Goal: Task Accomplishment & Management: Use online tool/utility

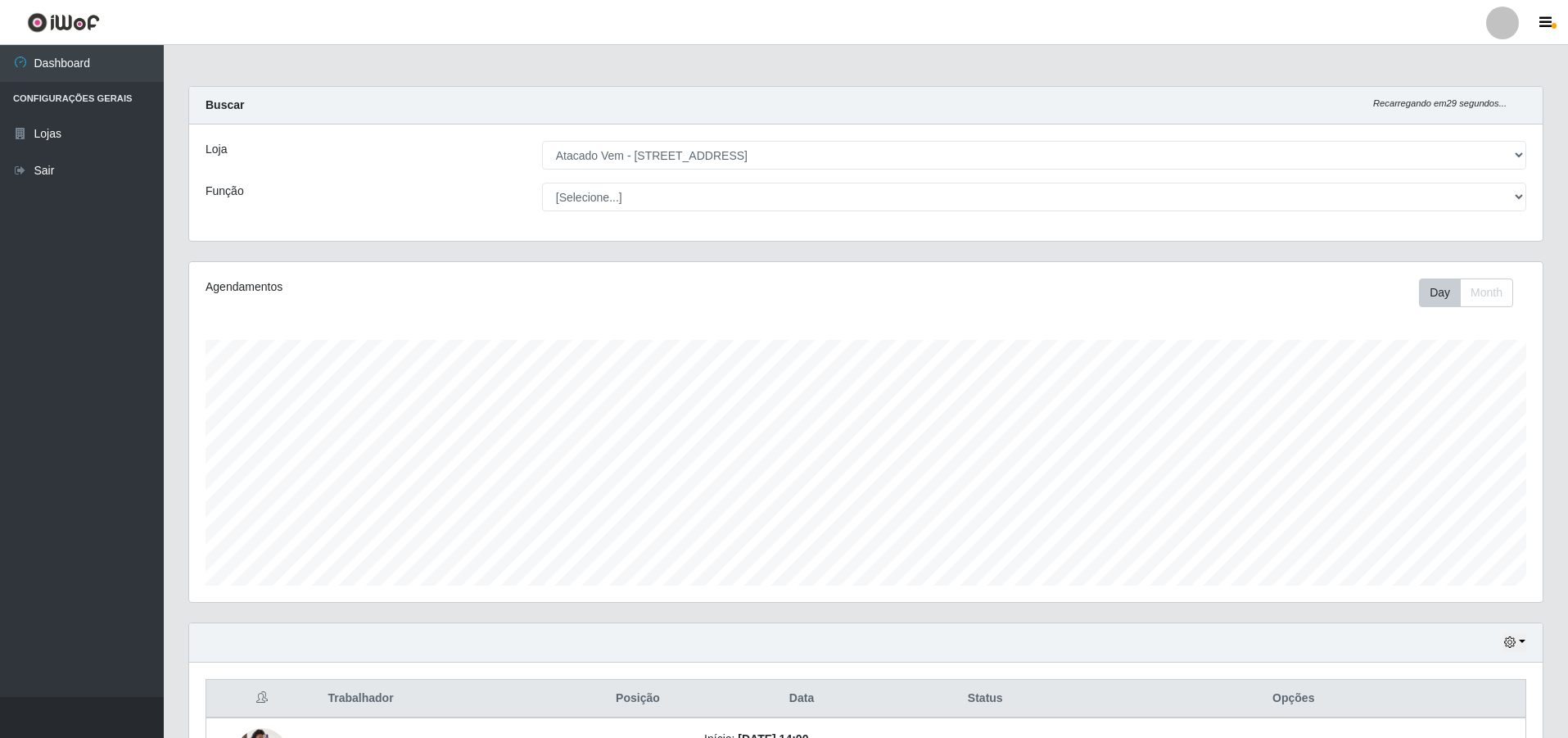
select select "461"
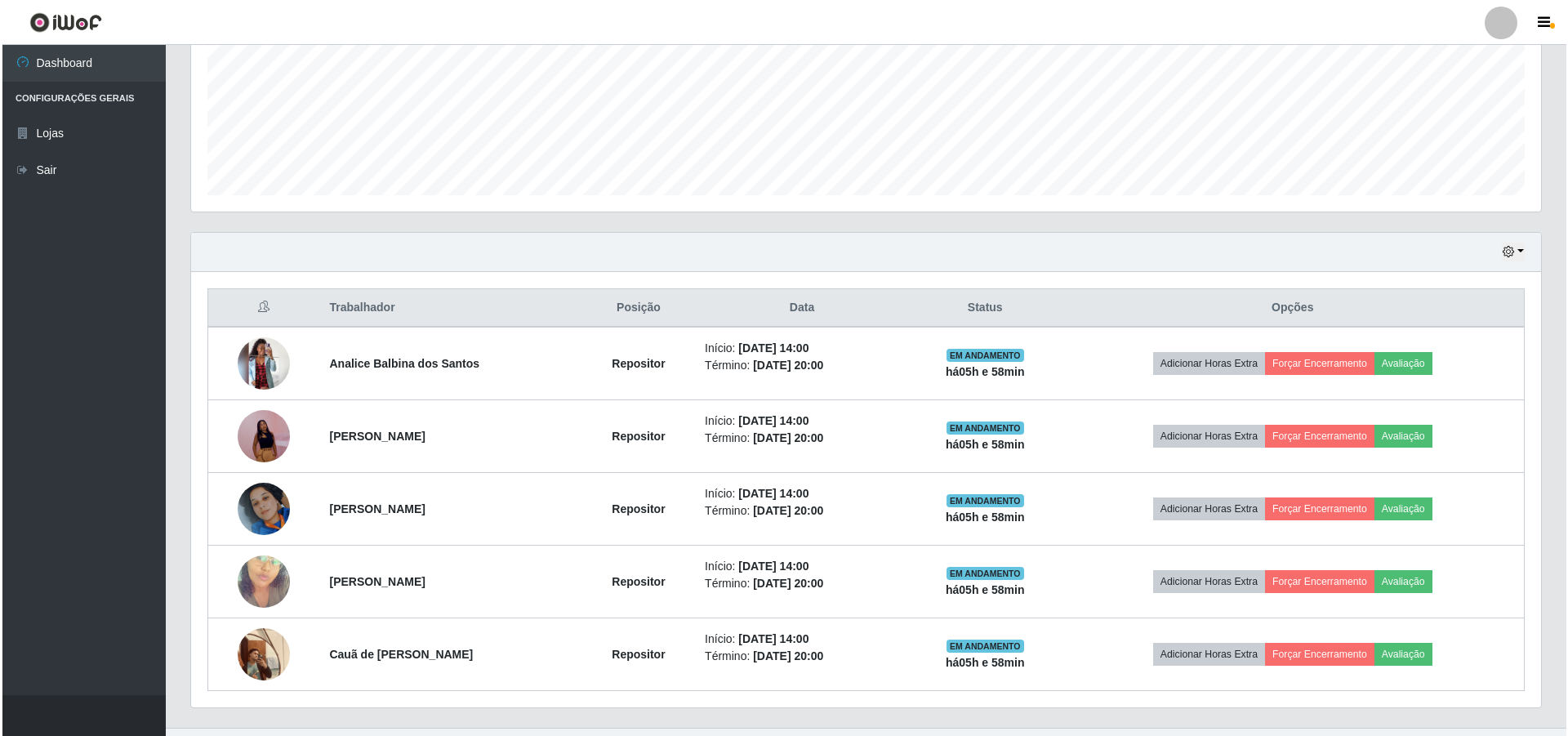
scroll to position [339, 1349]
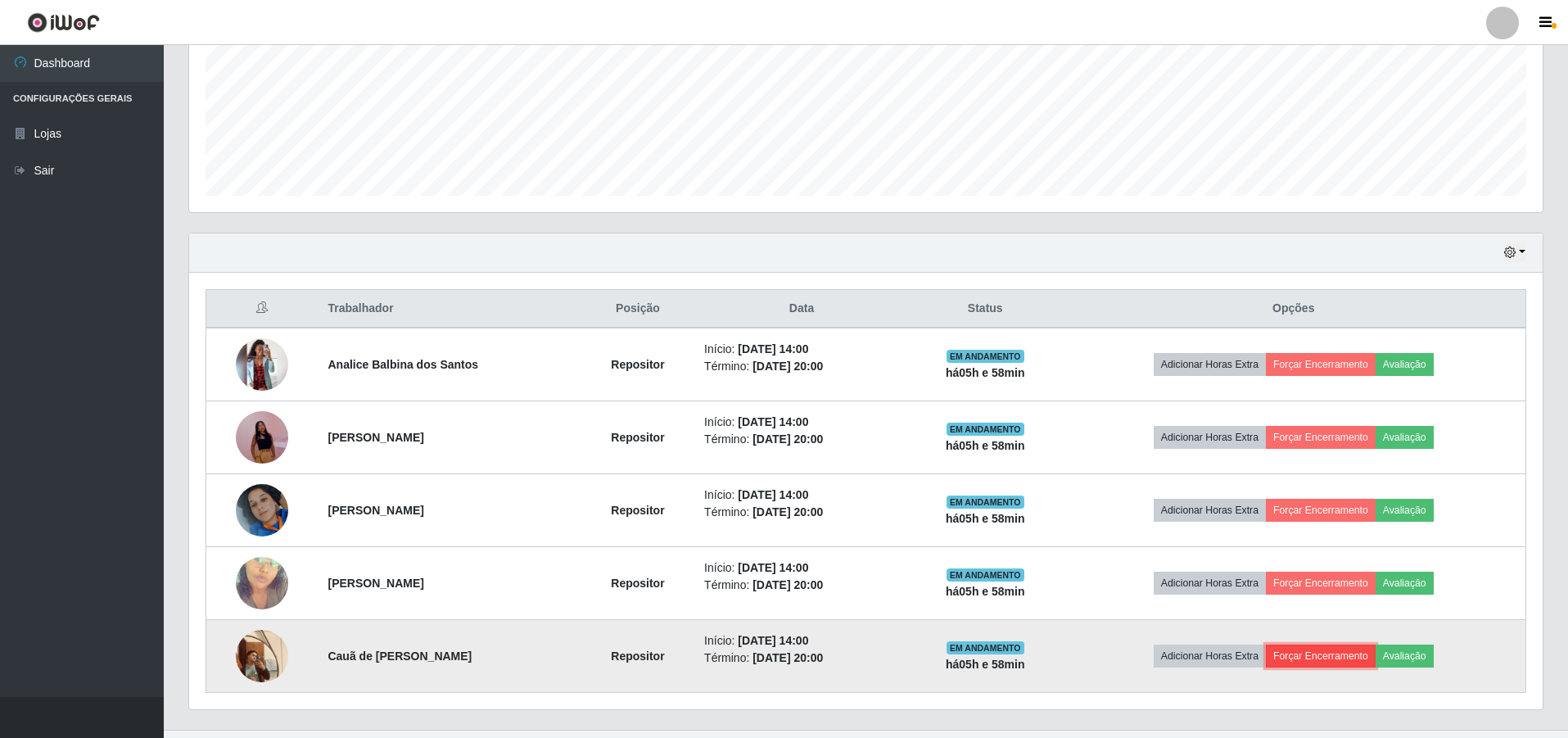
click at [1345, 658] on button "Forçar Encerramento" at bounding box center [1320, 655] width 110 height 23
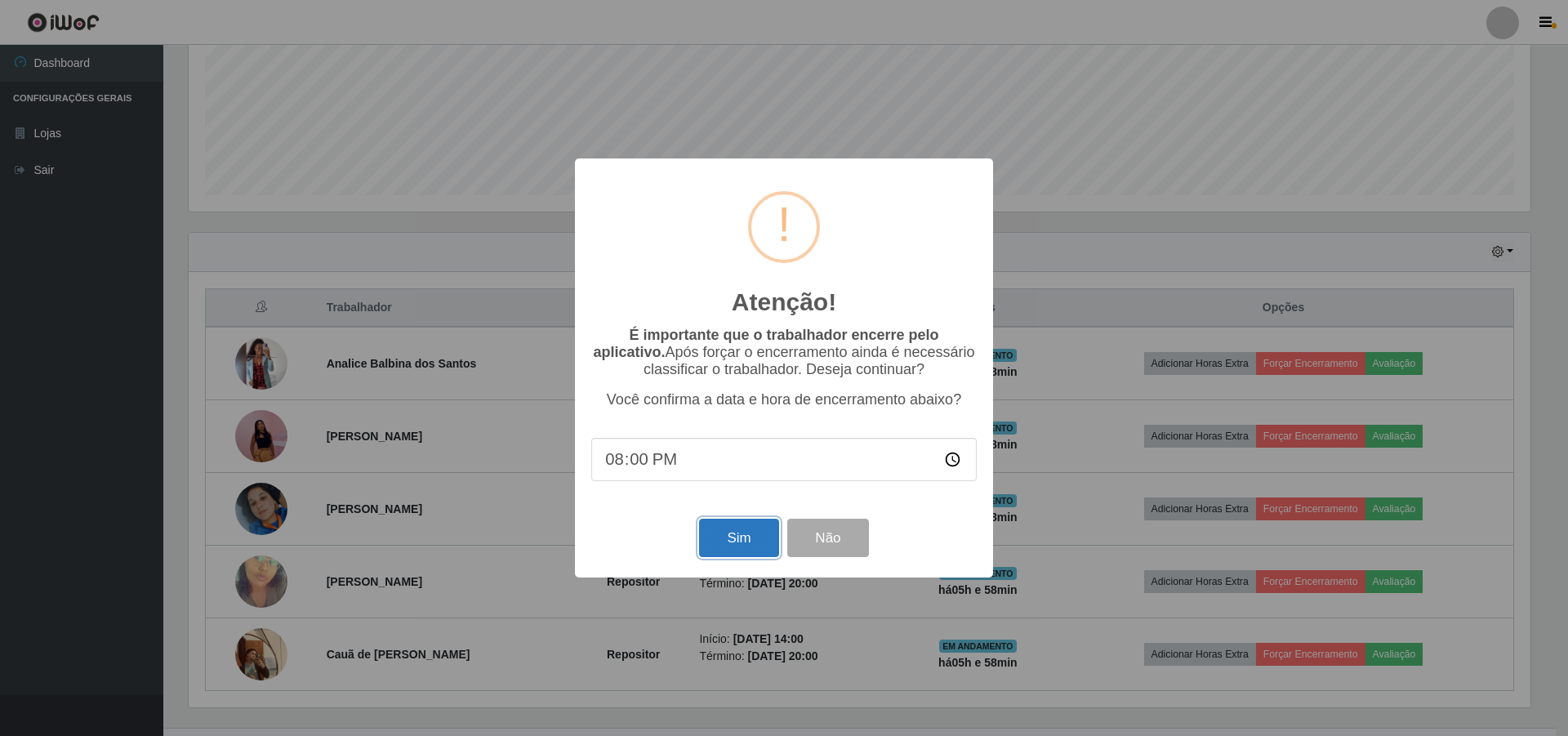
click at [749, 545] on button "Sim" at bounding box center [738, 537] width 79 height 38
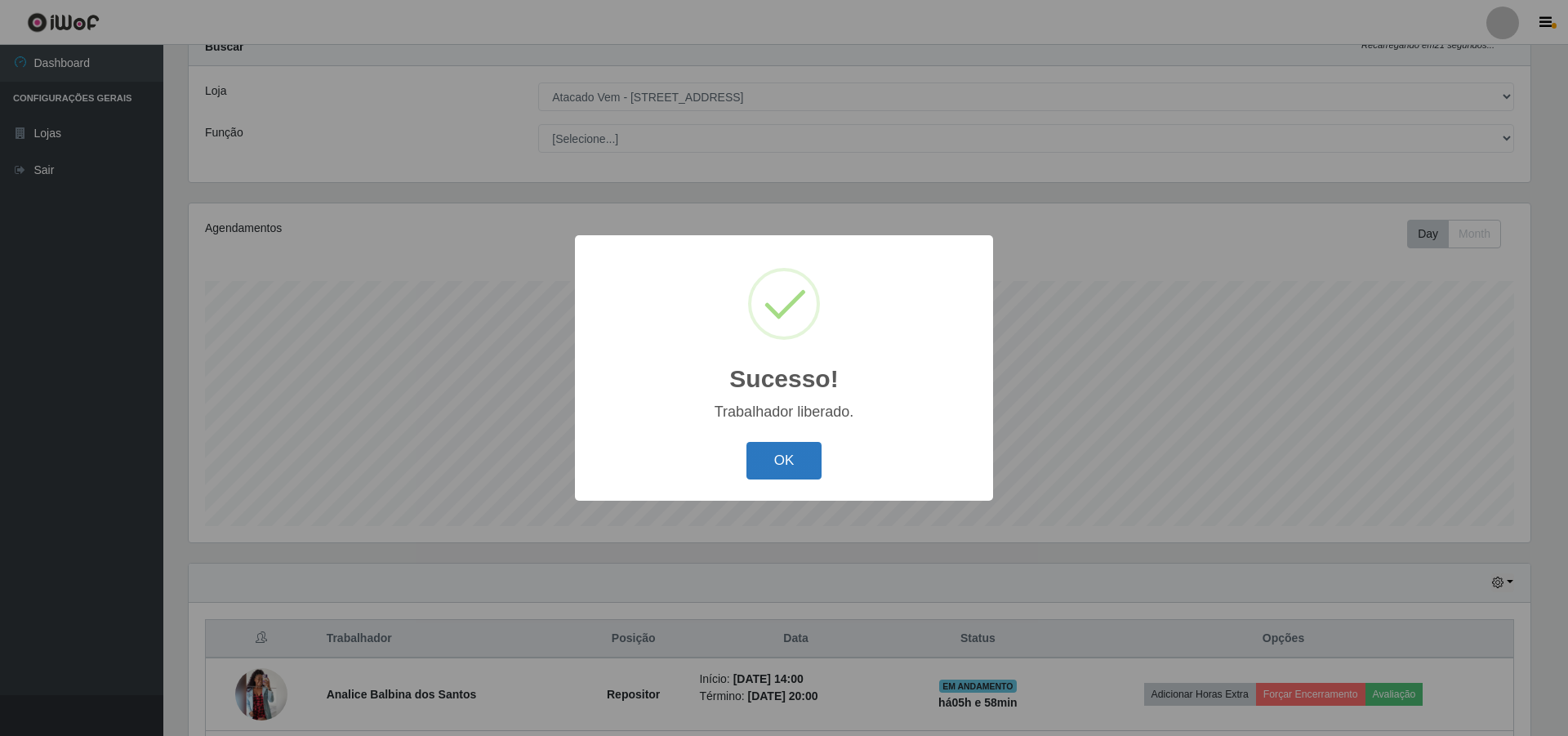
click at [794, 450] on button "OK" at bounding box center [784, 461] width 76 height 38
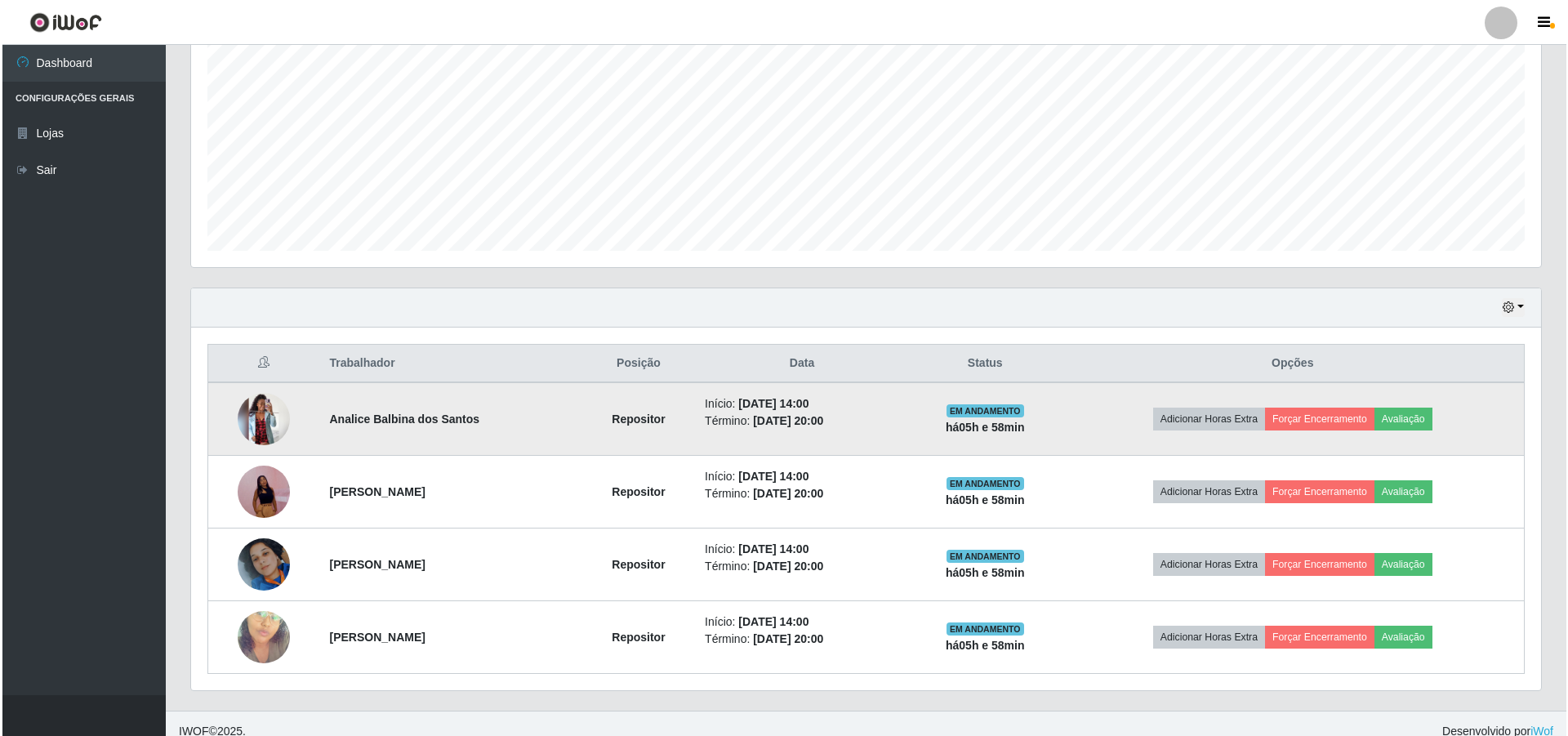
scroll to position [348, 0]
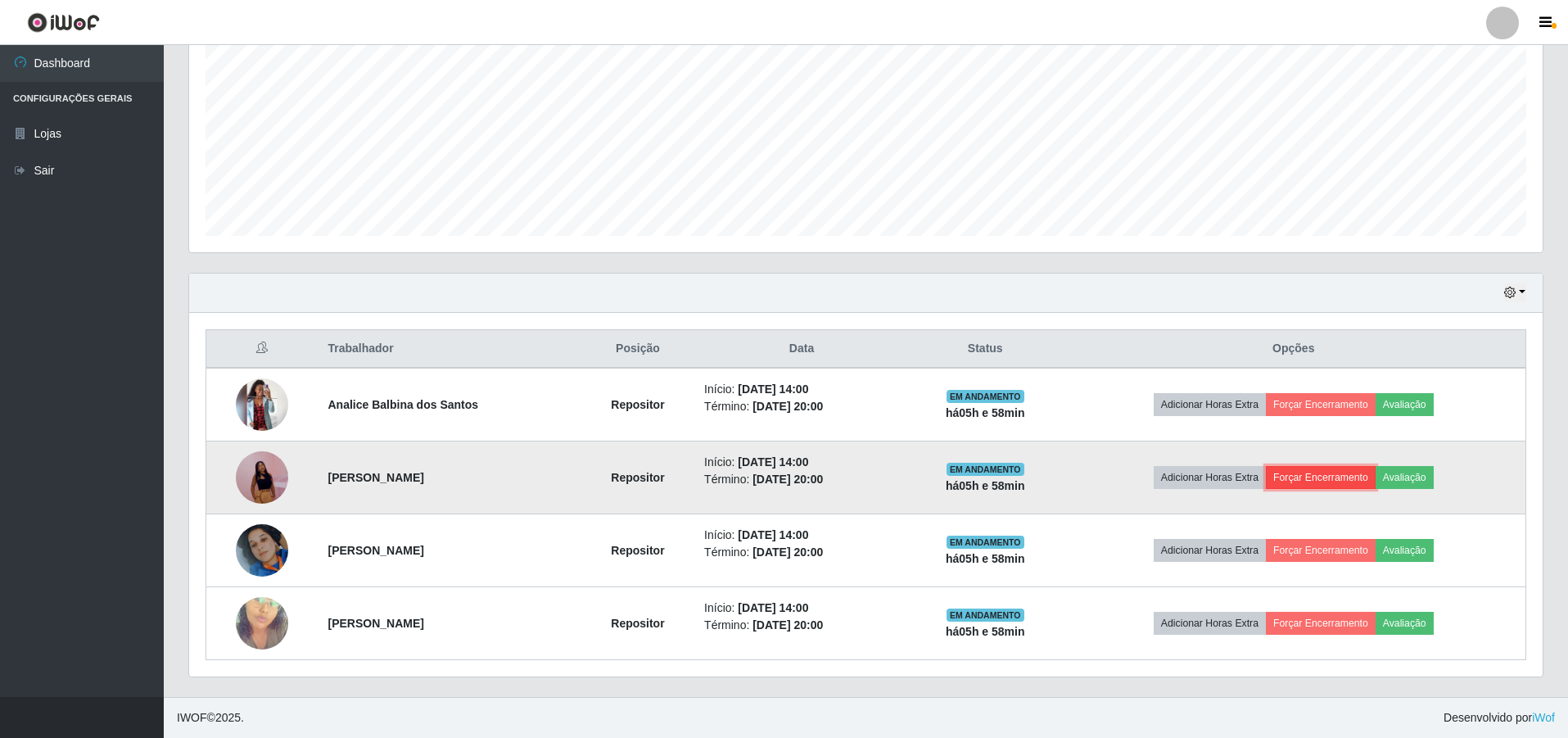
click at [1312, 479] on button "Forçar Encerramento" at bounding box center [1320, 477] width 110 height 23
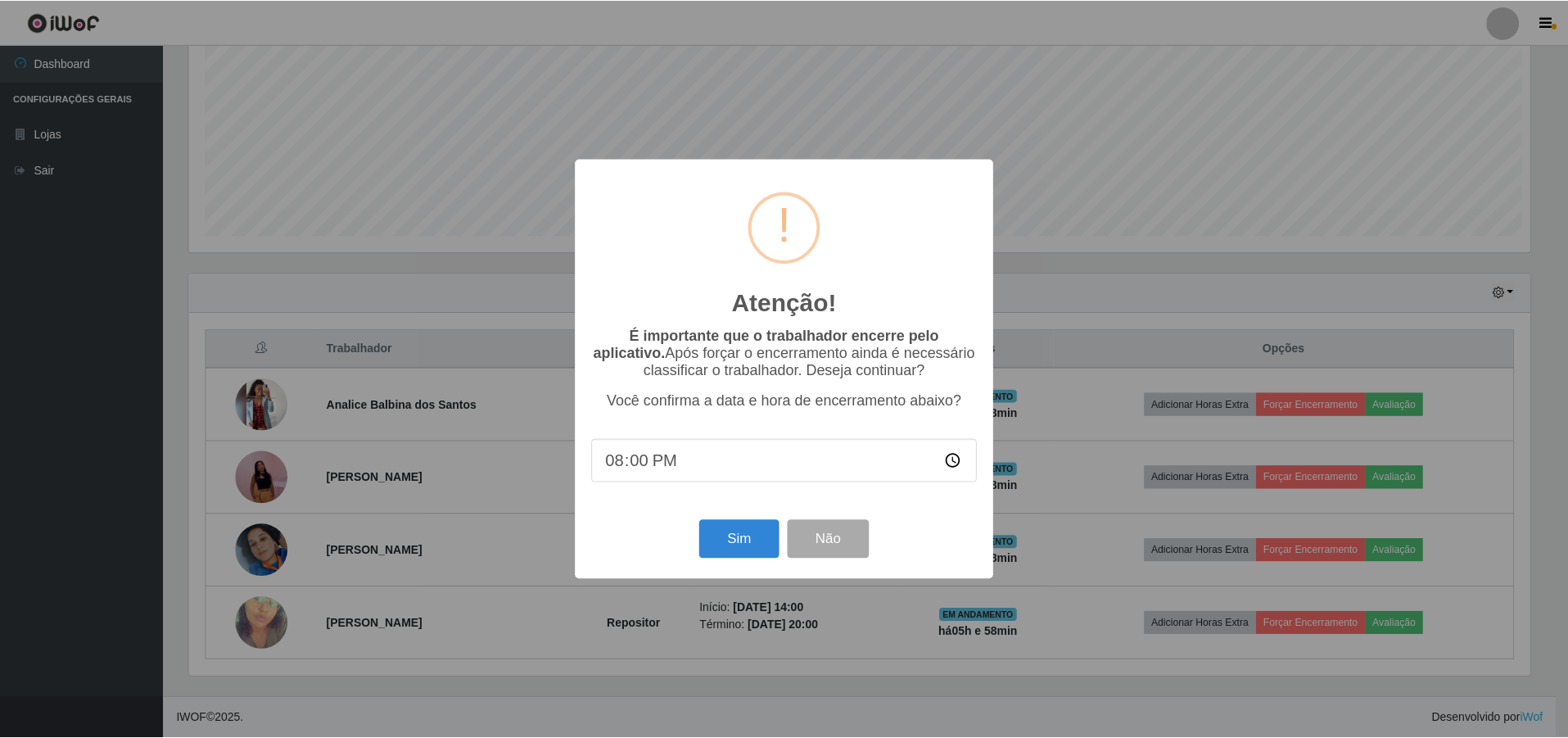
scroll to position [339, 1345]
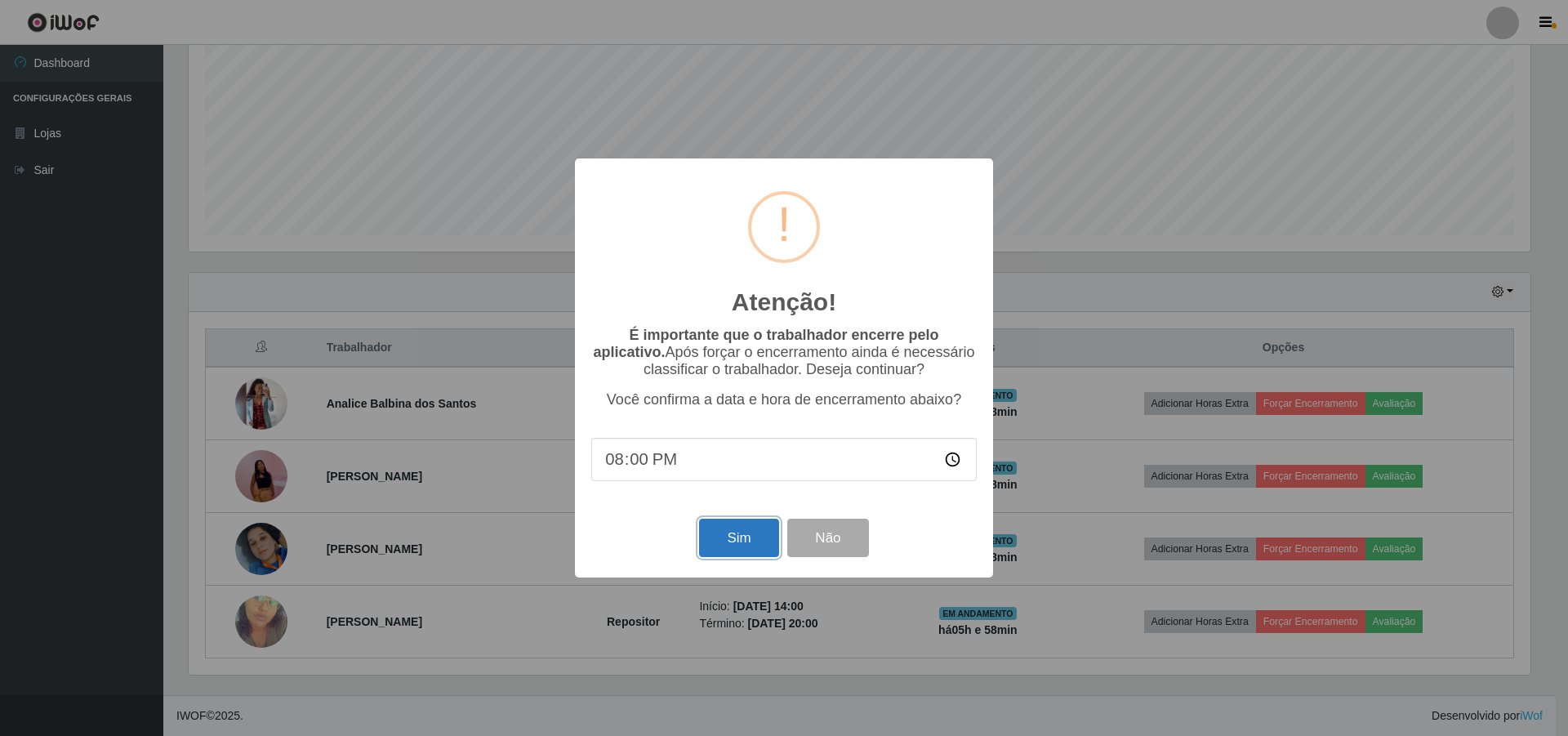
click at [729, 535] on button "Sim" at bounding box center [738, 537] width 79 height 38
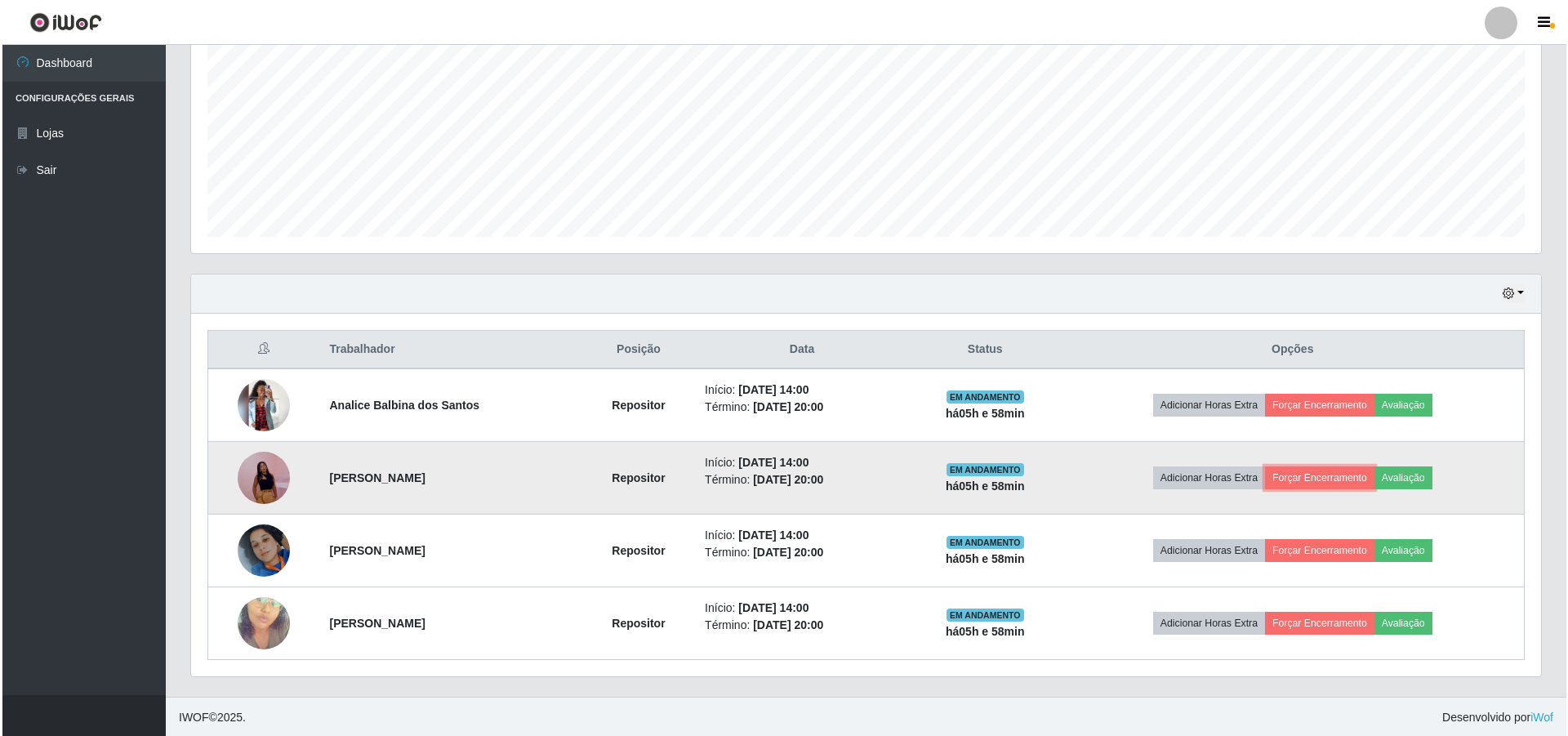
scroll to position [348, 0]
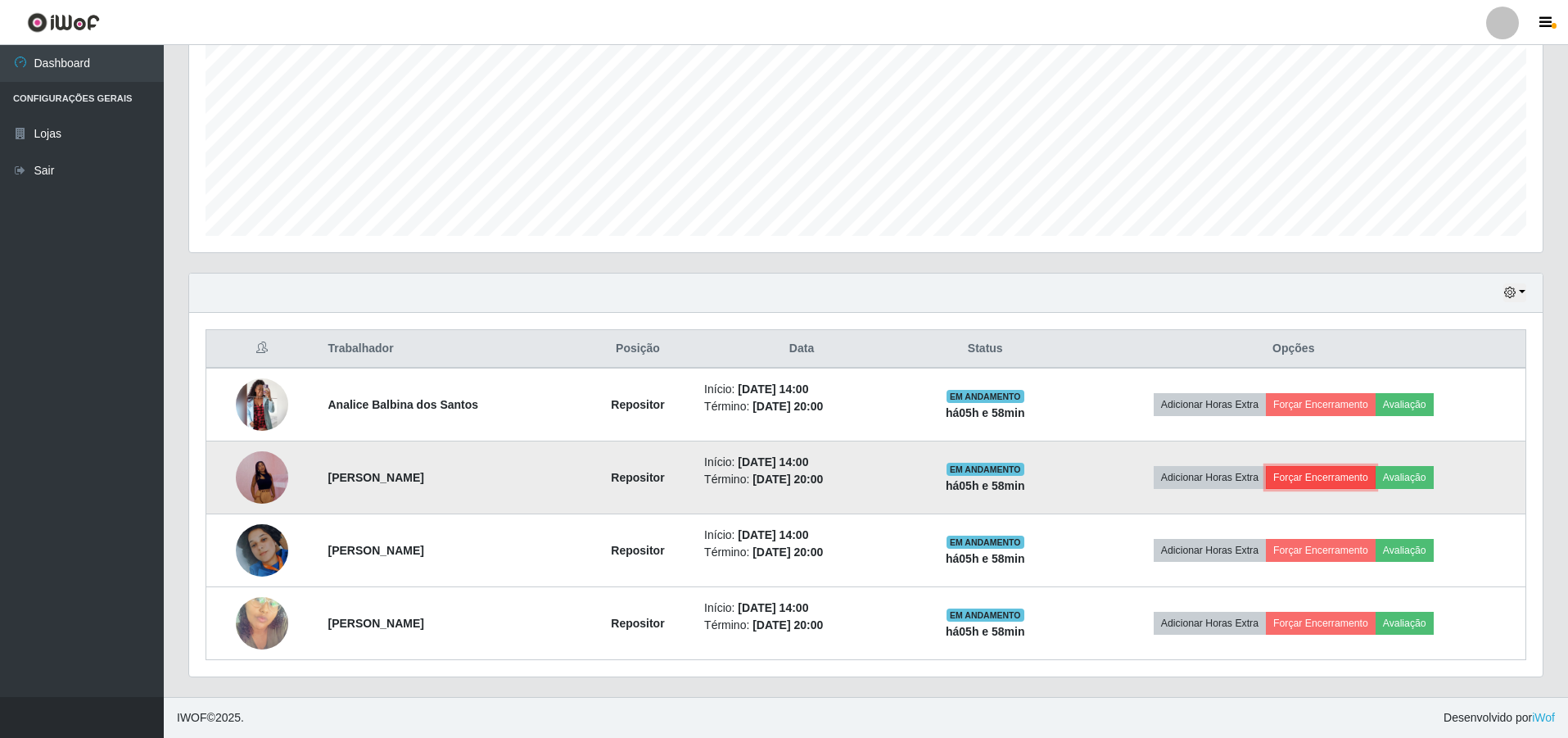
click at [1297, 479] on button "Forçar Encerramento" at bounding box center [1320, 477] width 110 height 23
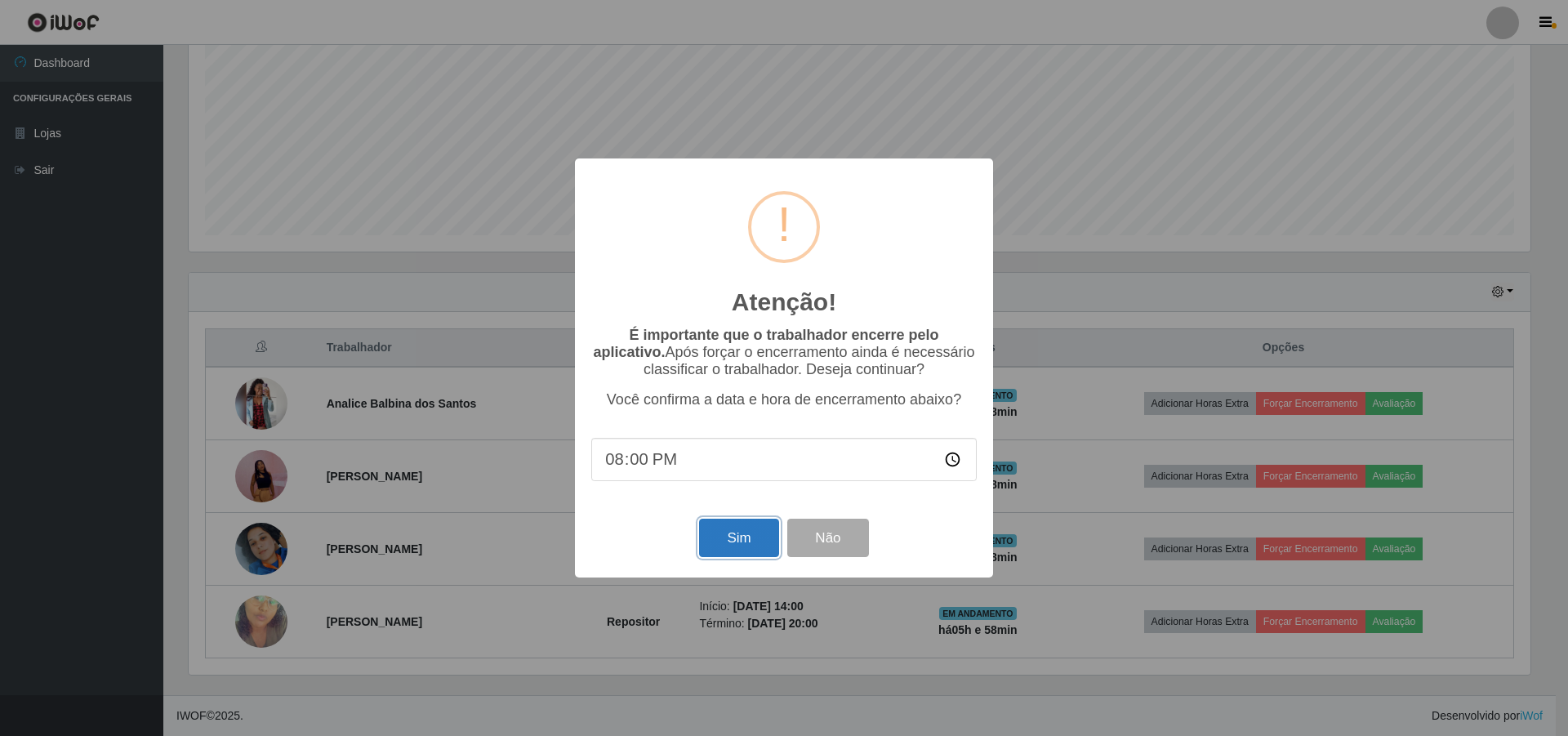
click at [747, 540] on button "Sim" at bounding box center [738, 537] width 79 height 38
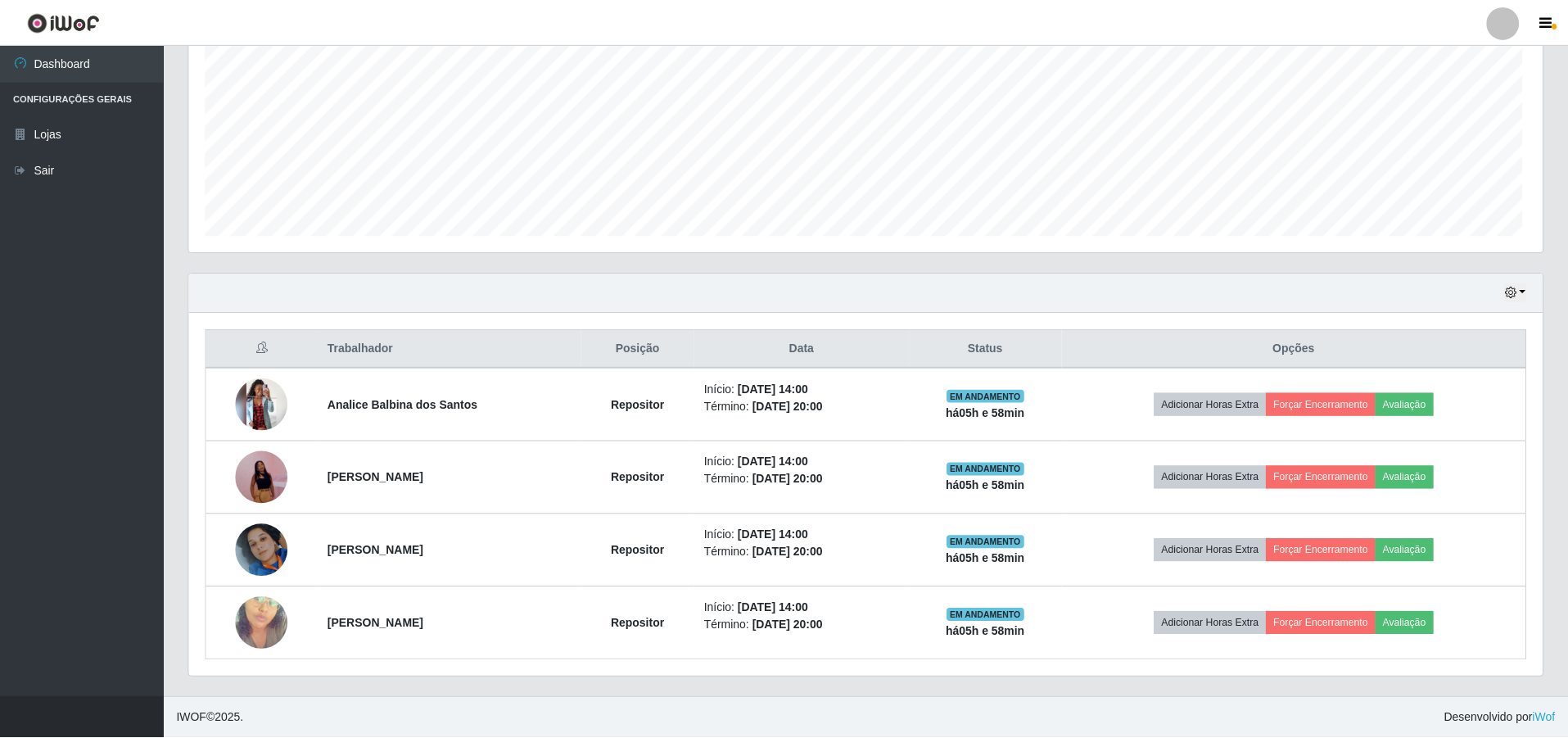
scroll to position [339, 1353]
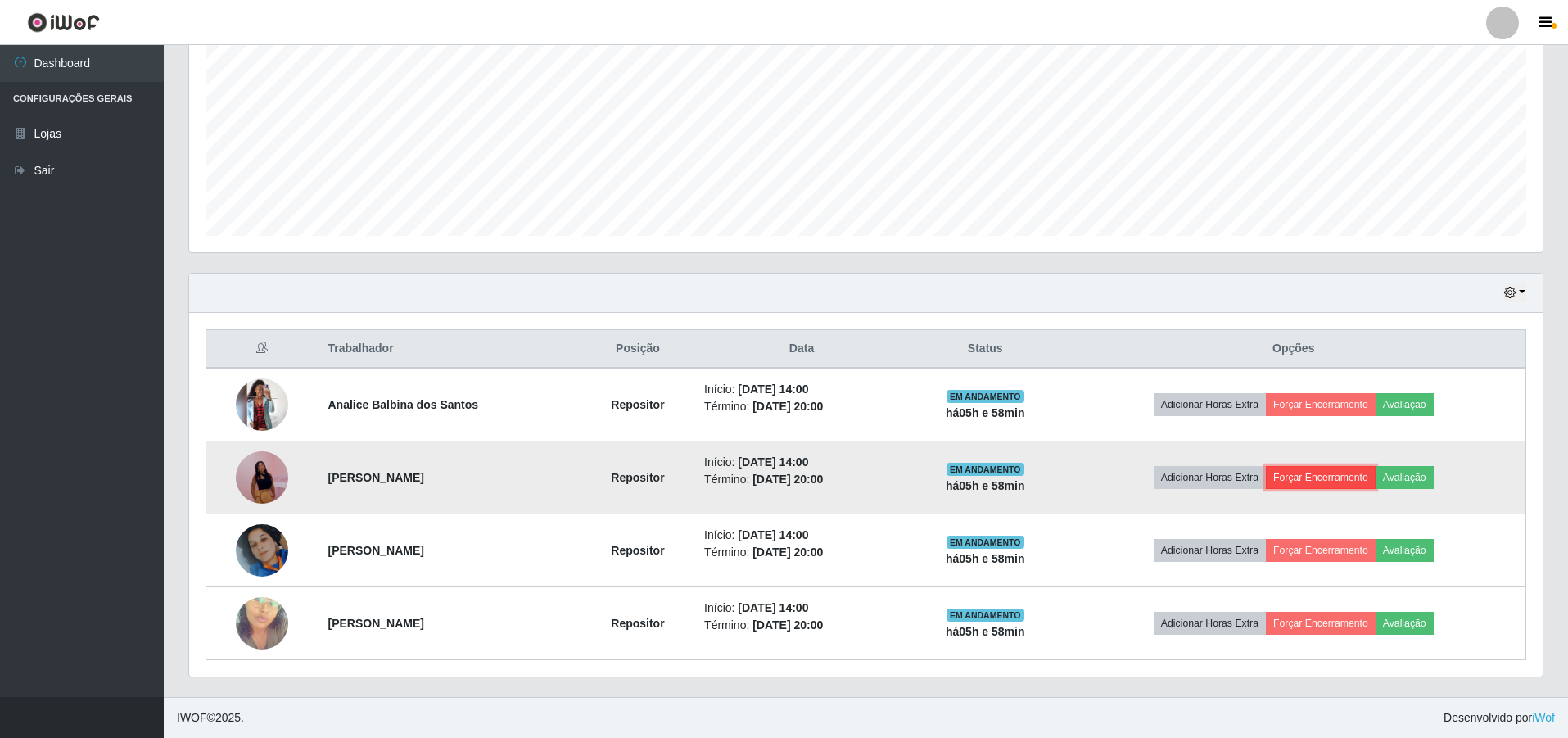
click at [1330, 470] on button "Forçar Encerramento" at bounding box center [1320, 477] width 110 height 23
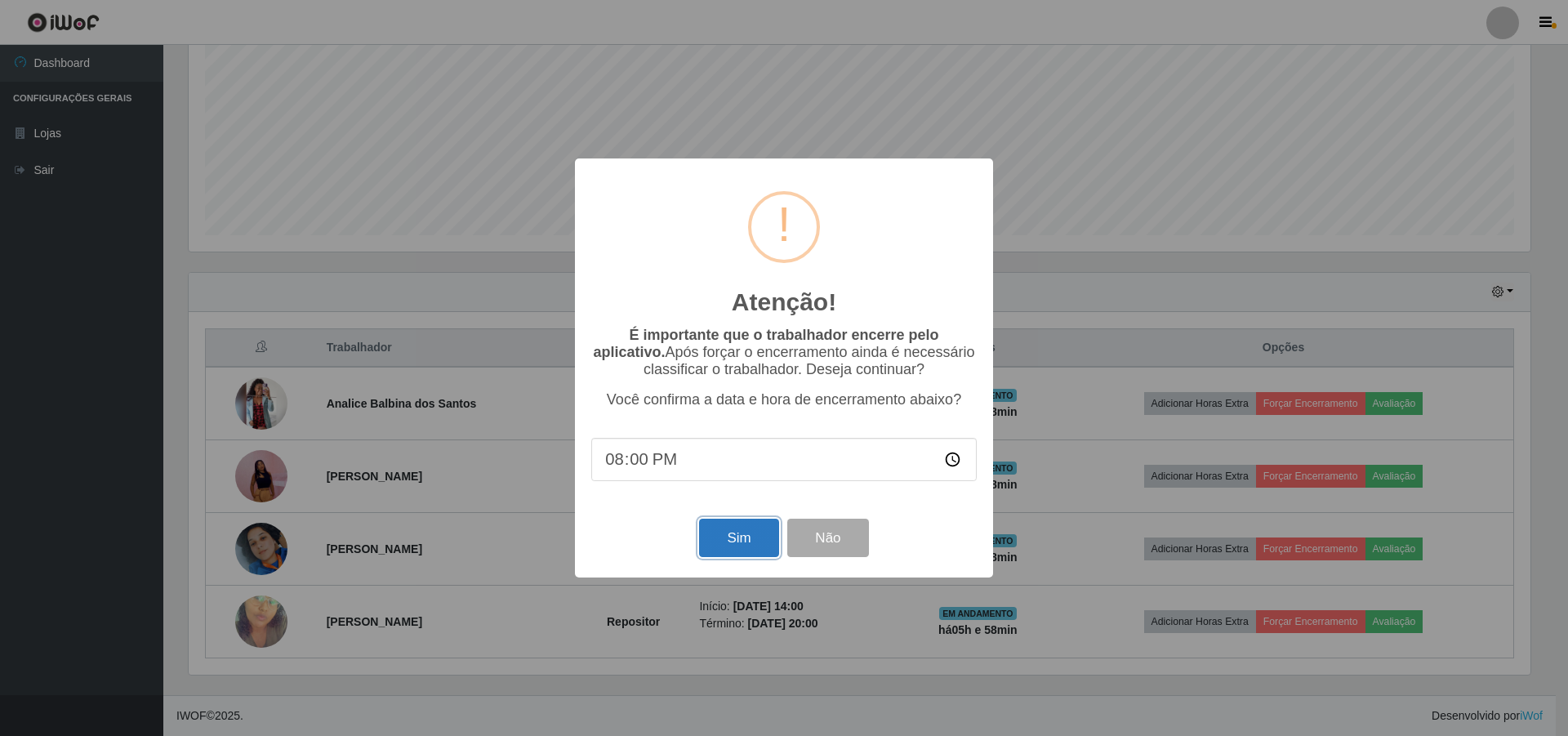
click at [760, 545] on button "Sim" at bounding box center [738, 537] width 79 height 38
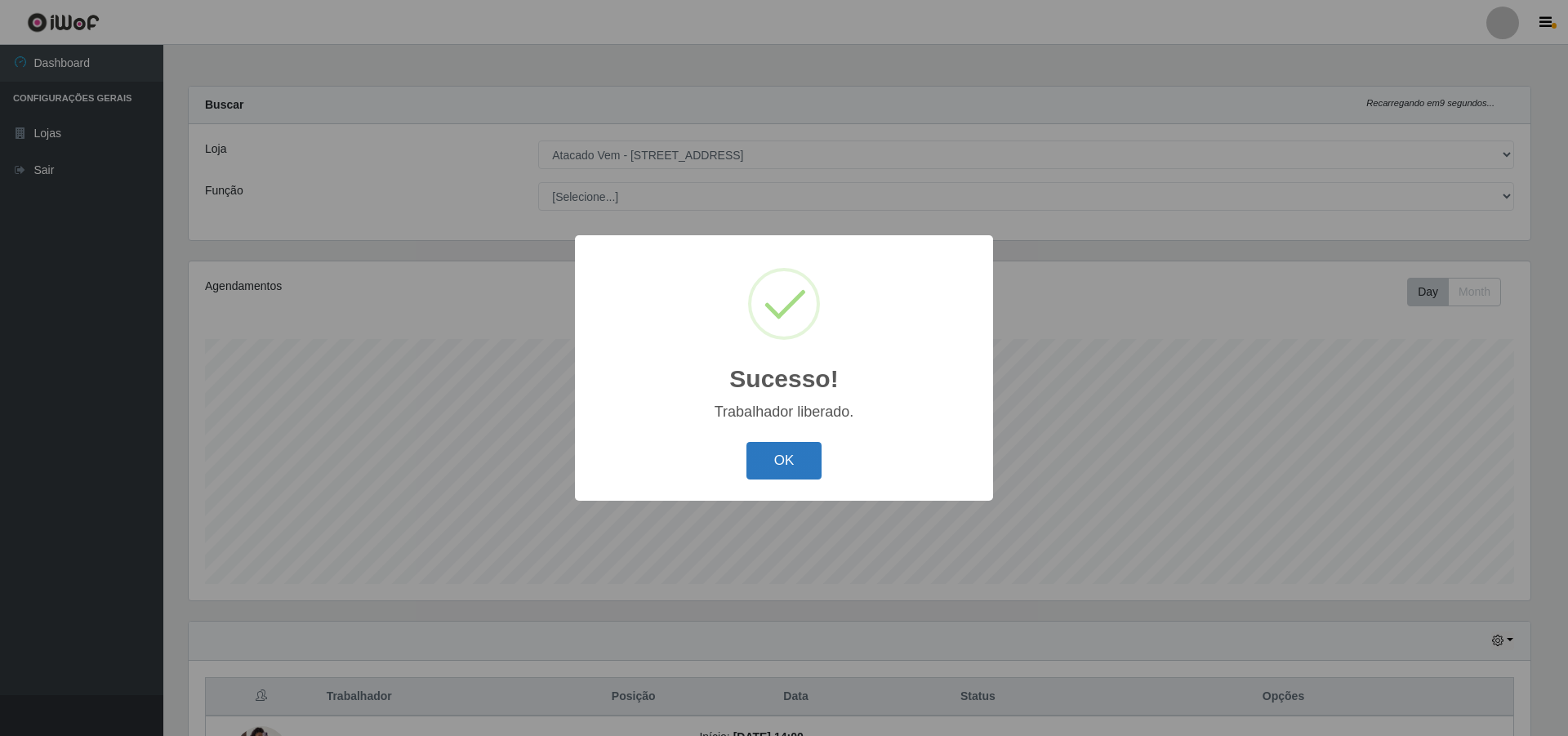
click at [802, 461] on button "OK" at bounding box center [784, 461] width 76 height 38
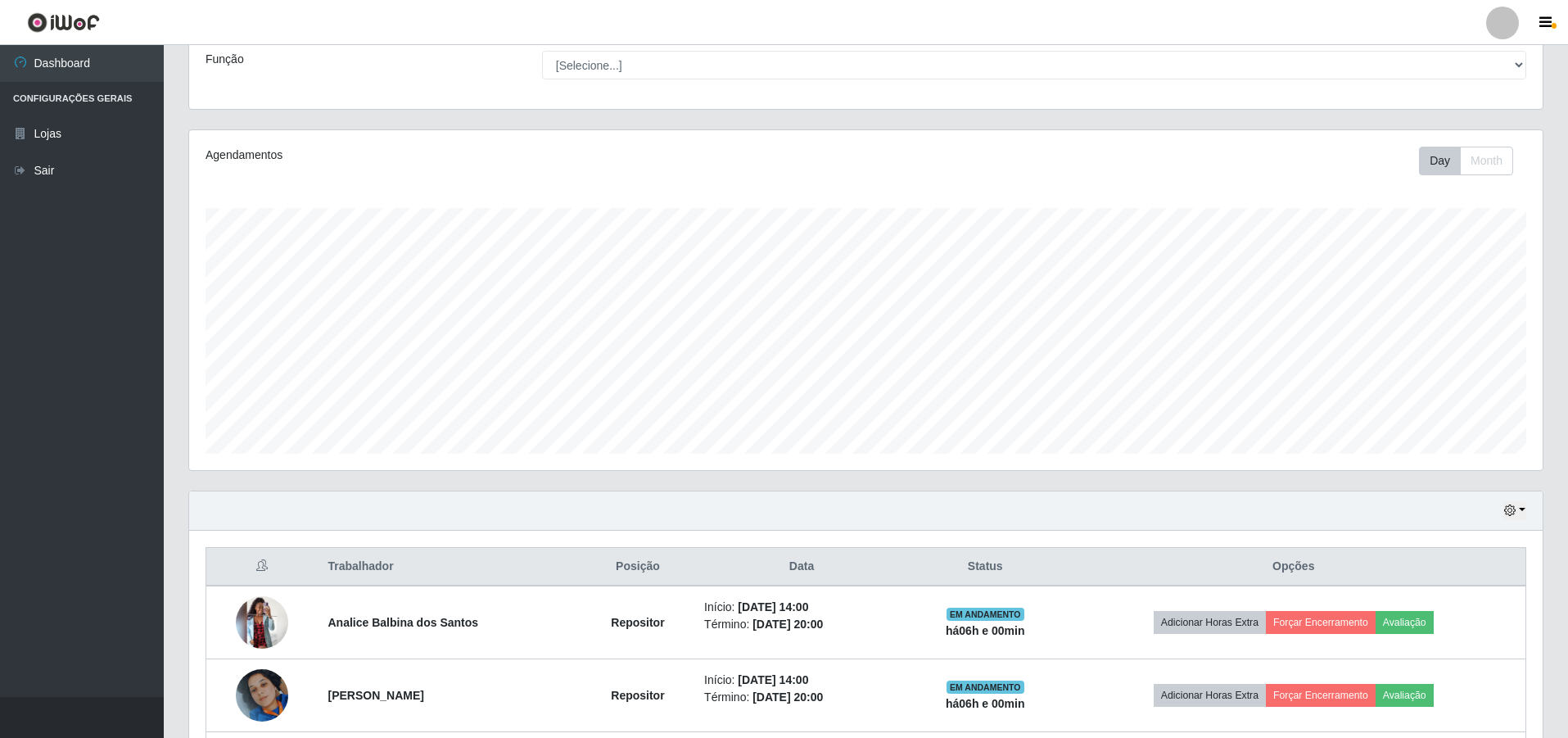
scroll to position [277, 0]
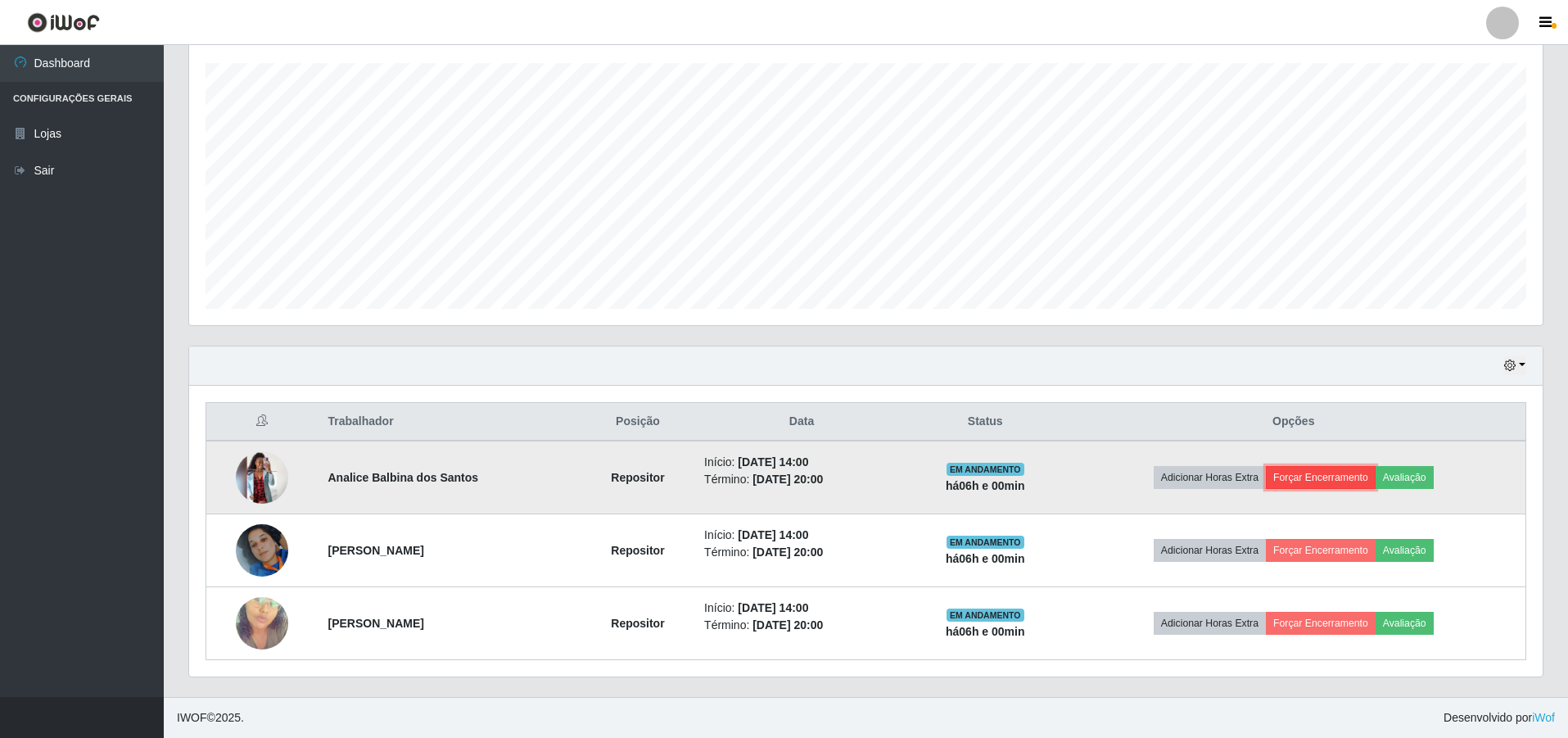
click at [1301, 477] on button "Forçar Encerramento" at bounding box center [1320, 477] width 110 height 23
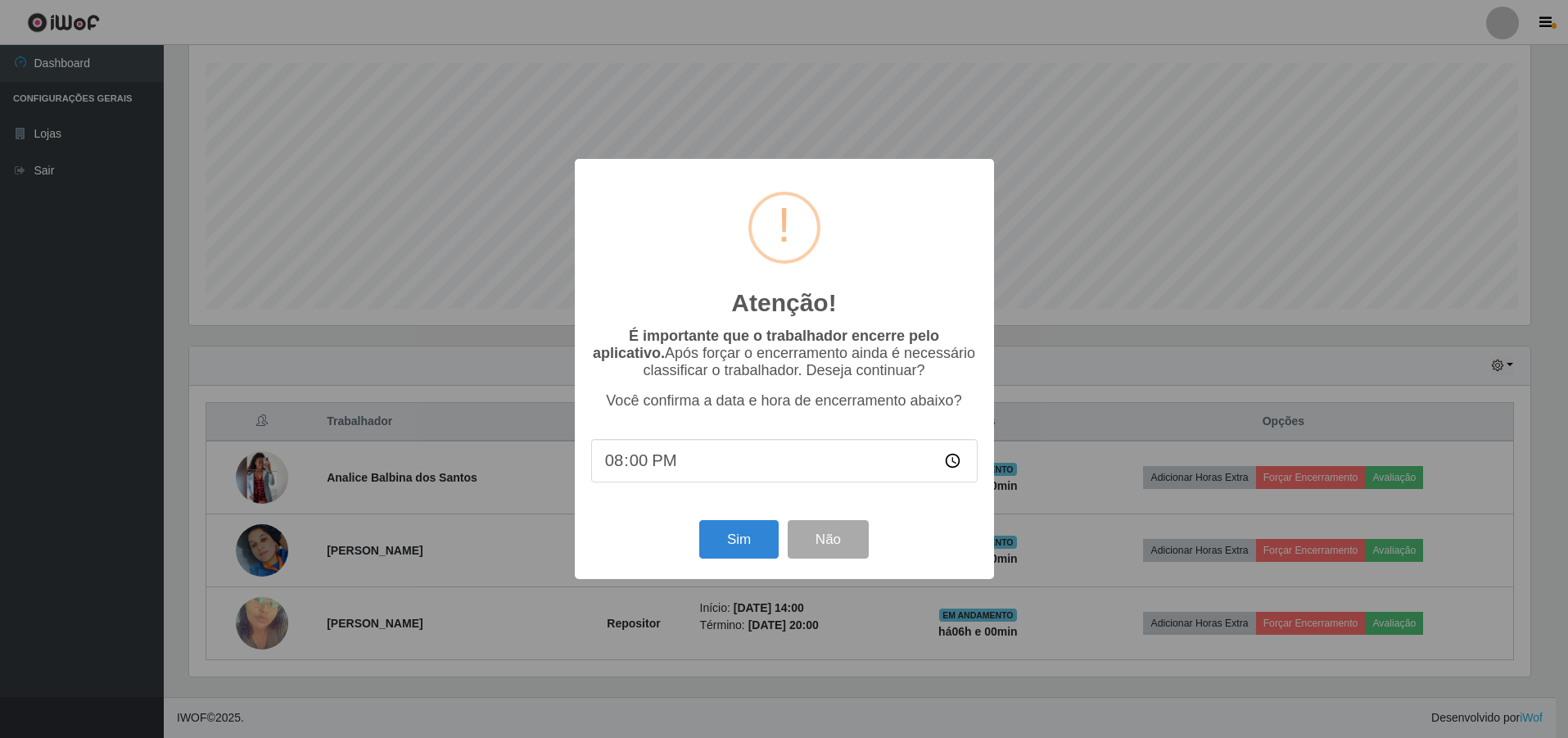
scroll to position [339, 1345]
click at [744, 551] on button "Sim" at bounding box center [740, 539] width 79 height 38
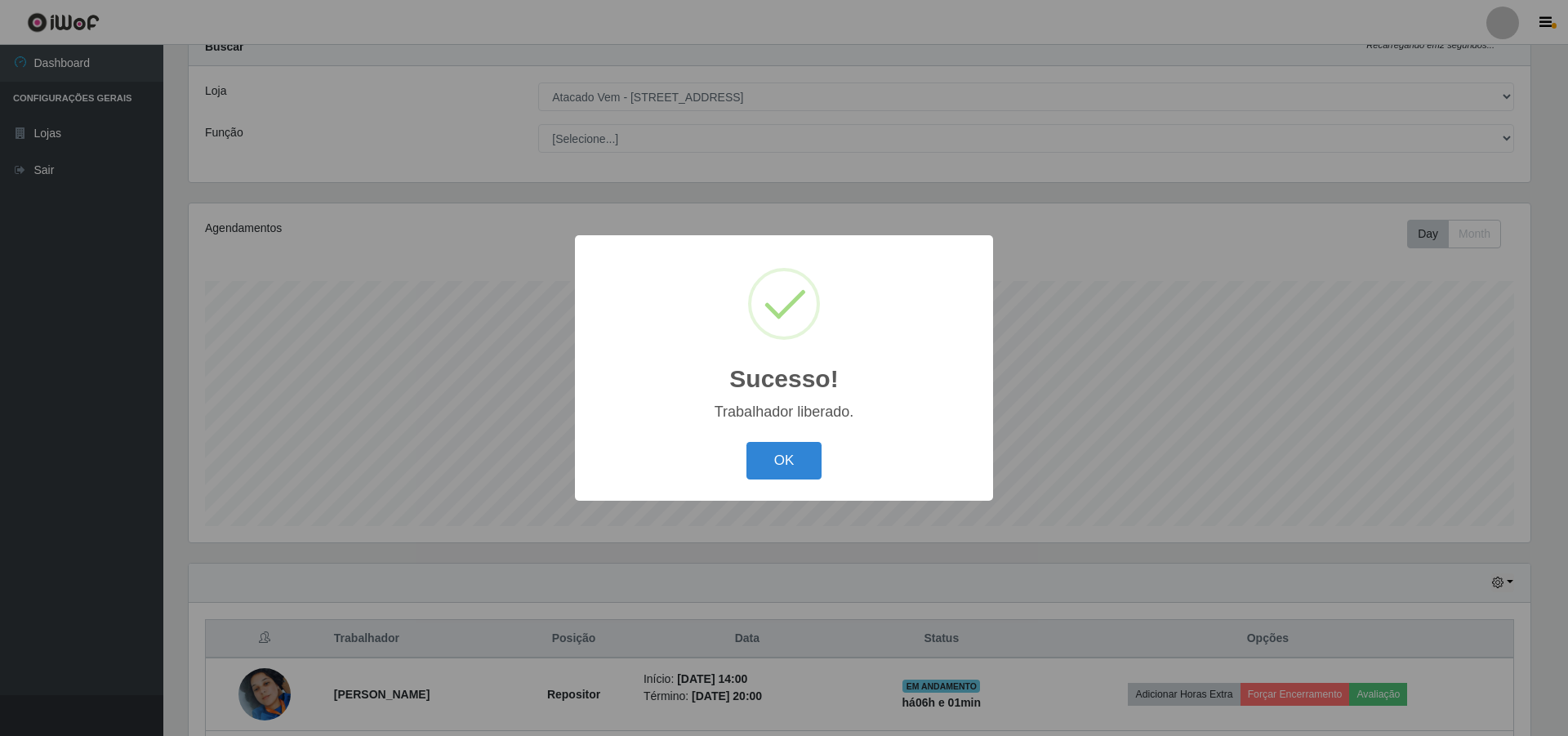
drag, startPoint x: 761, startPoint y: 469, endPoint x: 803, endPoint y: 445, distance: 48.4
click at [764, 469] on button "OK" at bounding box center [784, 461] width 76 height 38
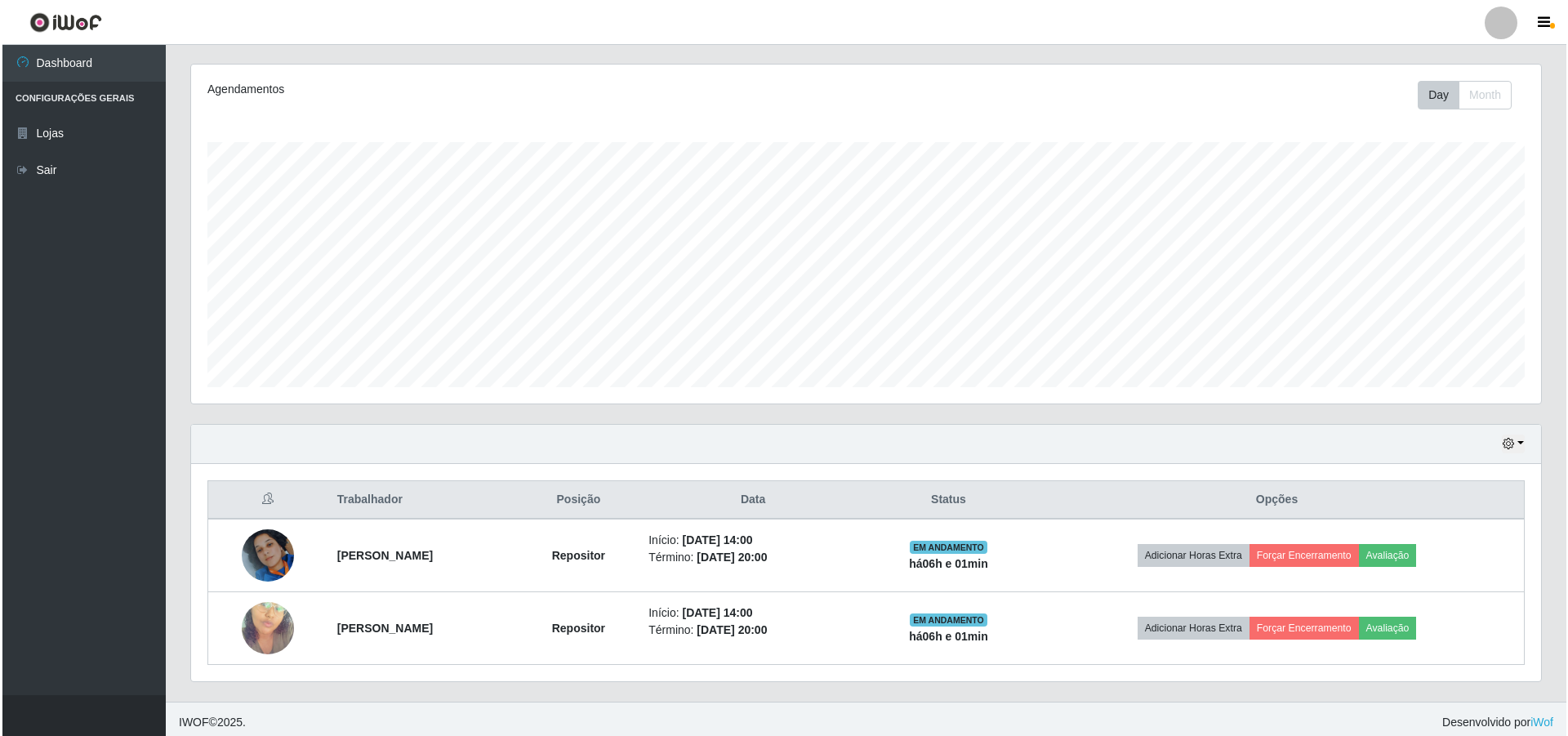
scroll to position [203, 0]
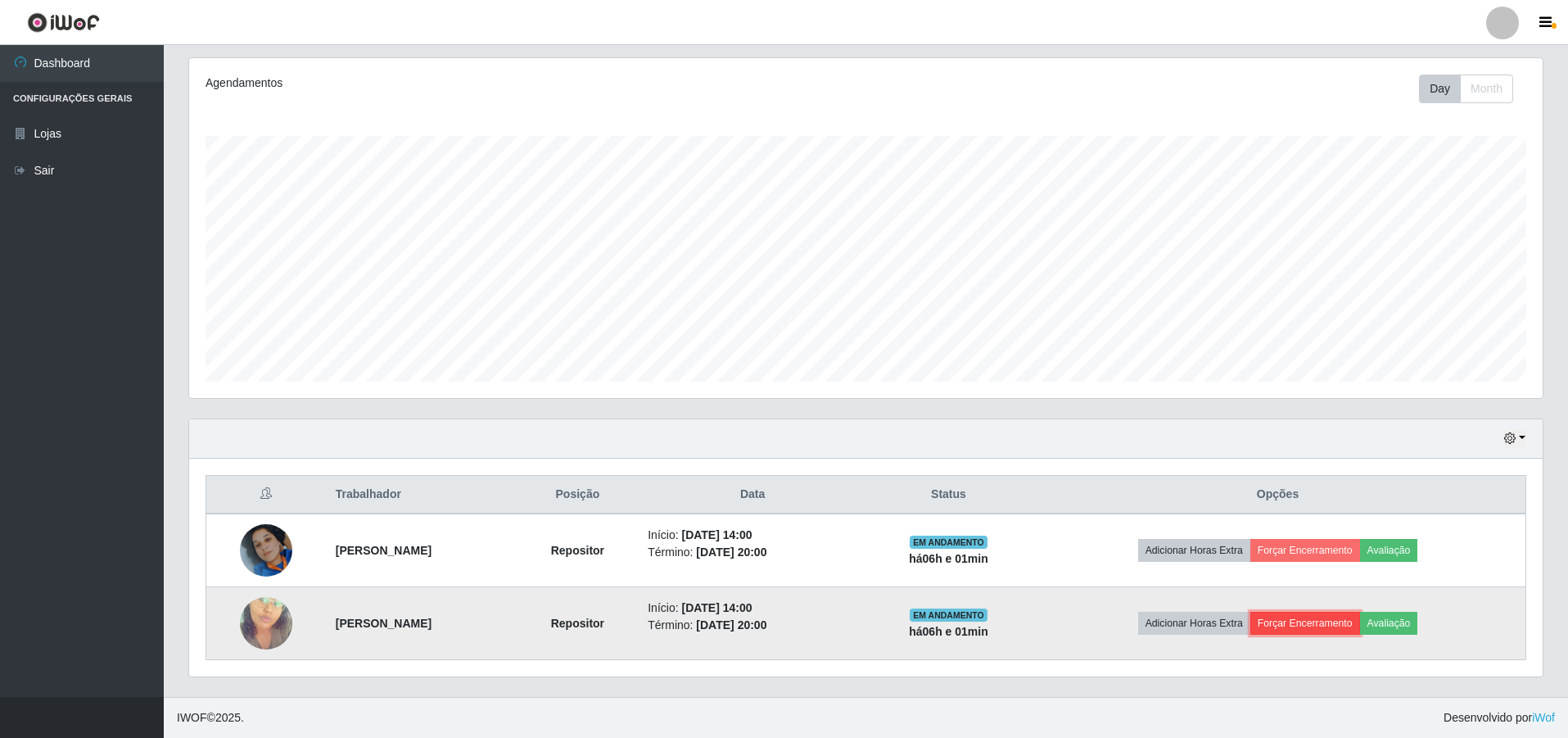
click at [1307, 625] on button "Forçar Encerramento" at bounding box center [1305, 622] width 110 height 23
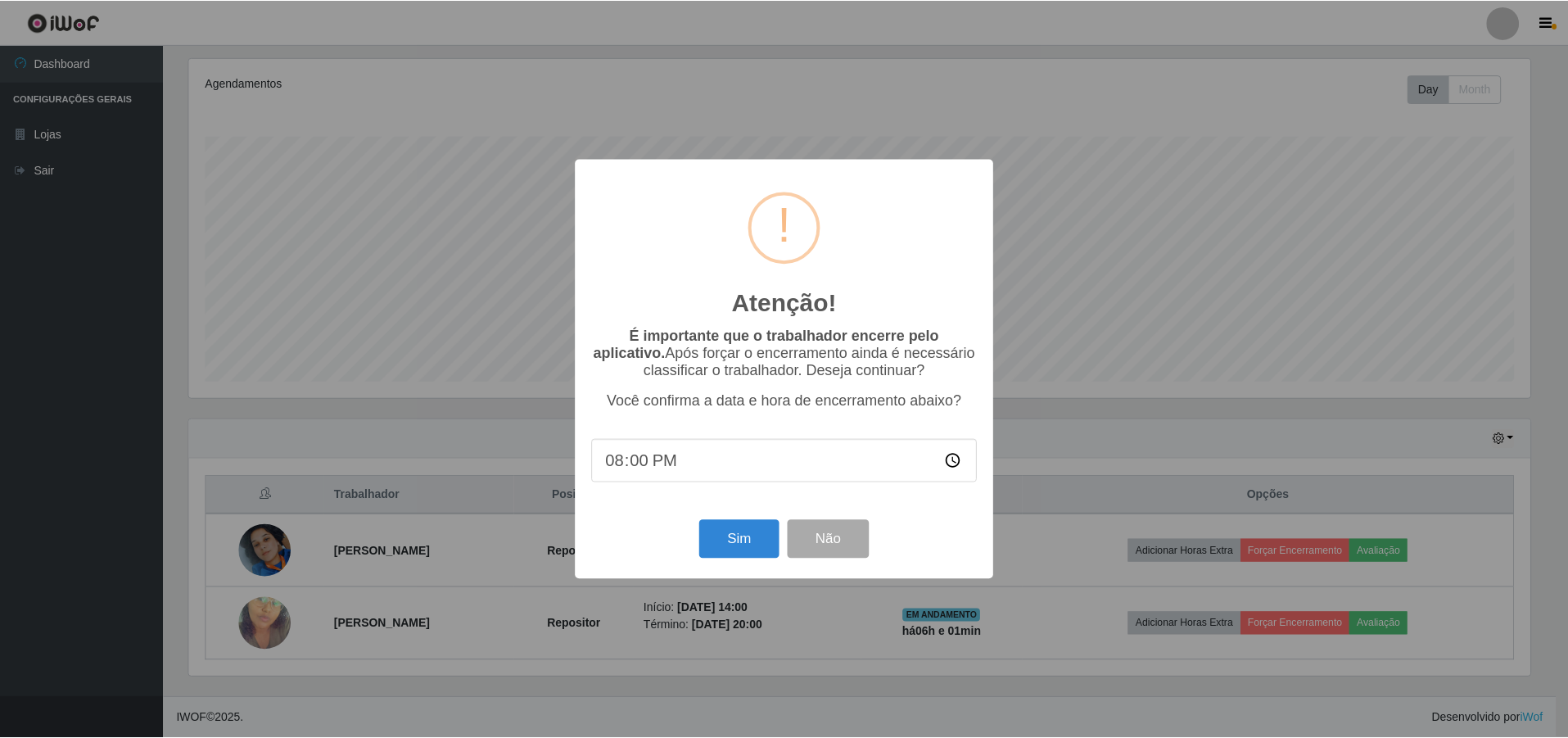
scroll to position [339, 1345]
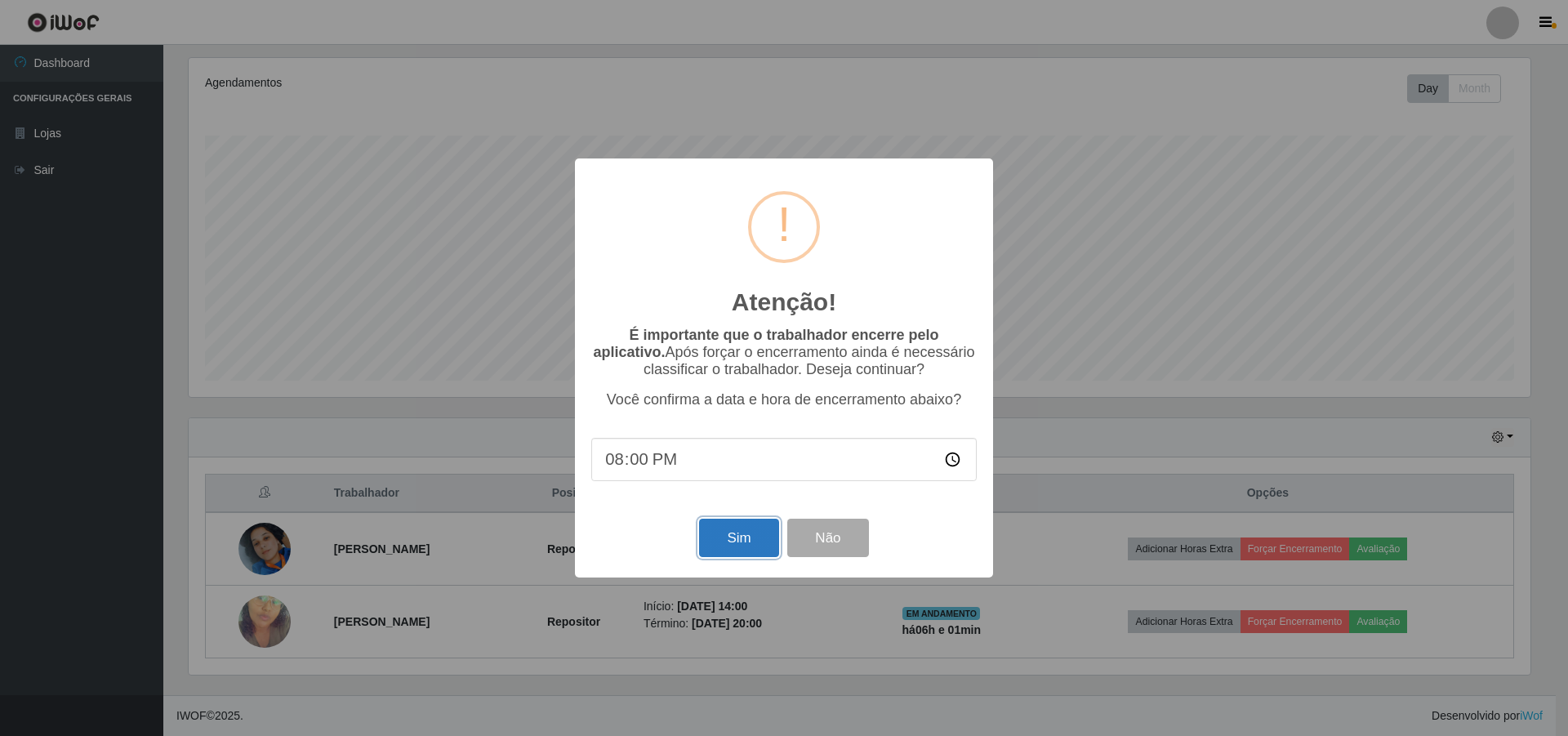
click at [730, 537] on button "Sim" at bounding box center [738, 537] width 79 height 38
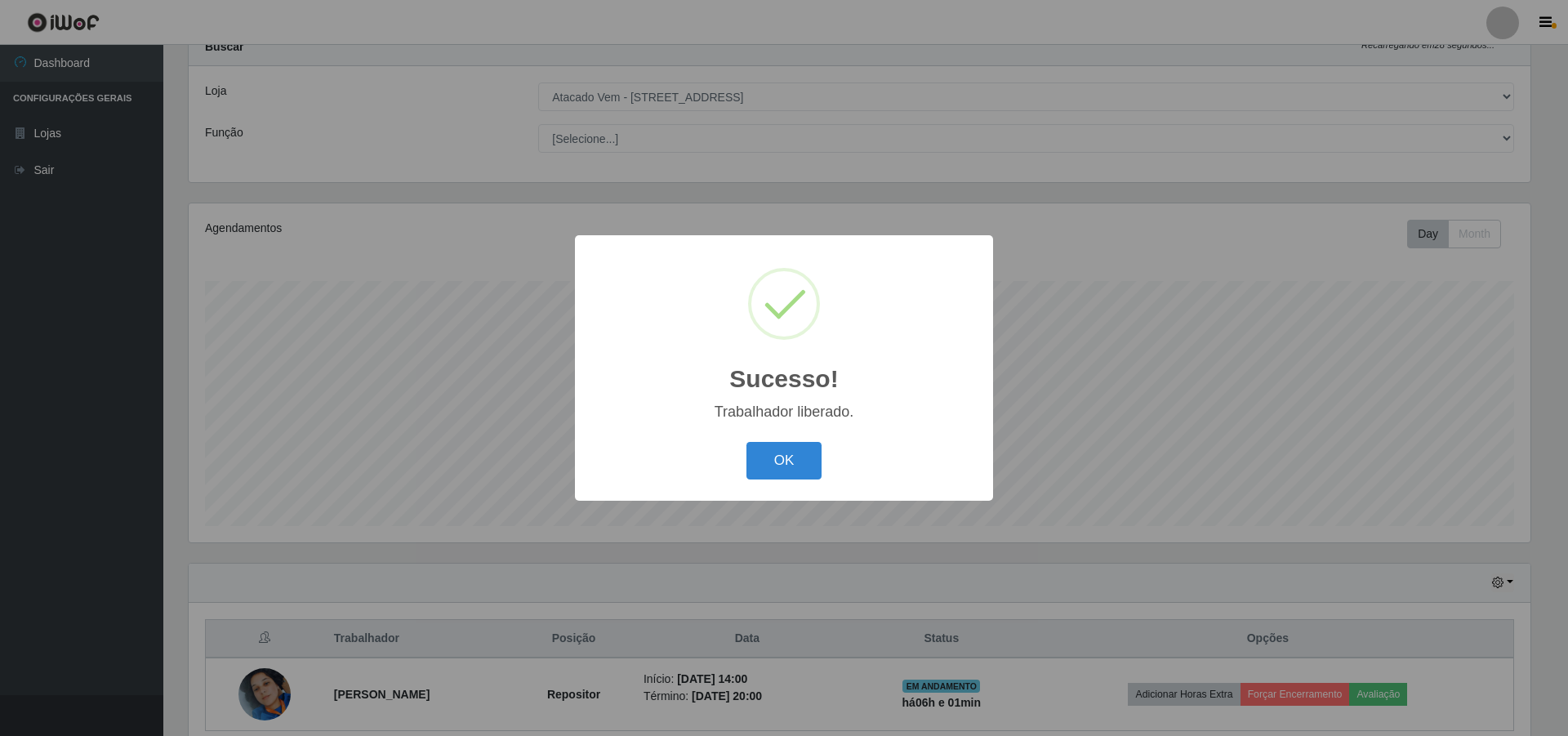
drag, startPoint x: 765, startPoint y: 453, endPoint x: 799, endPoint y: 453, distance: 34.0
click at [766, 453] on button "OK" at bounding box center [784, 461] width 76 height 38
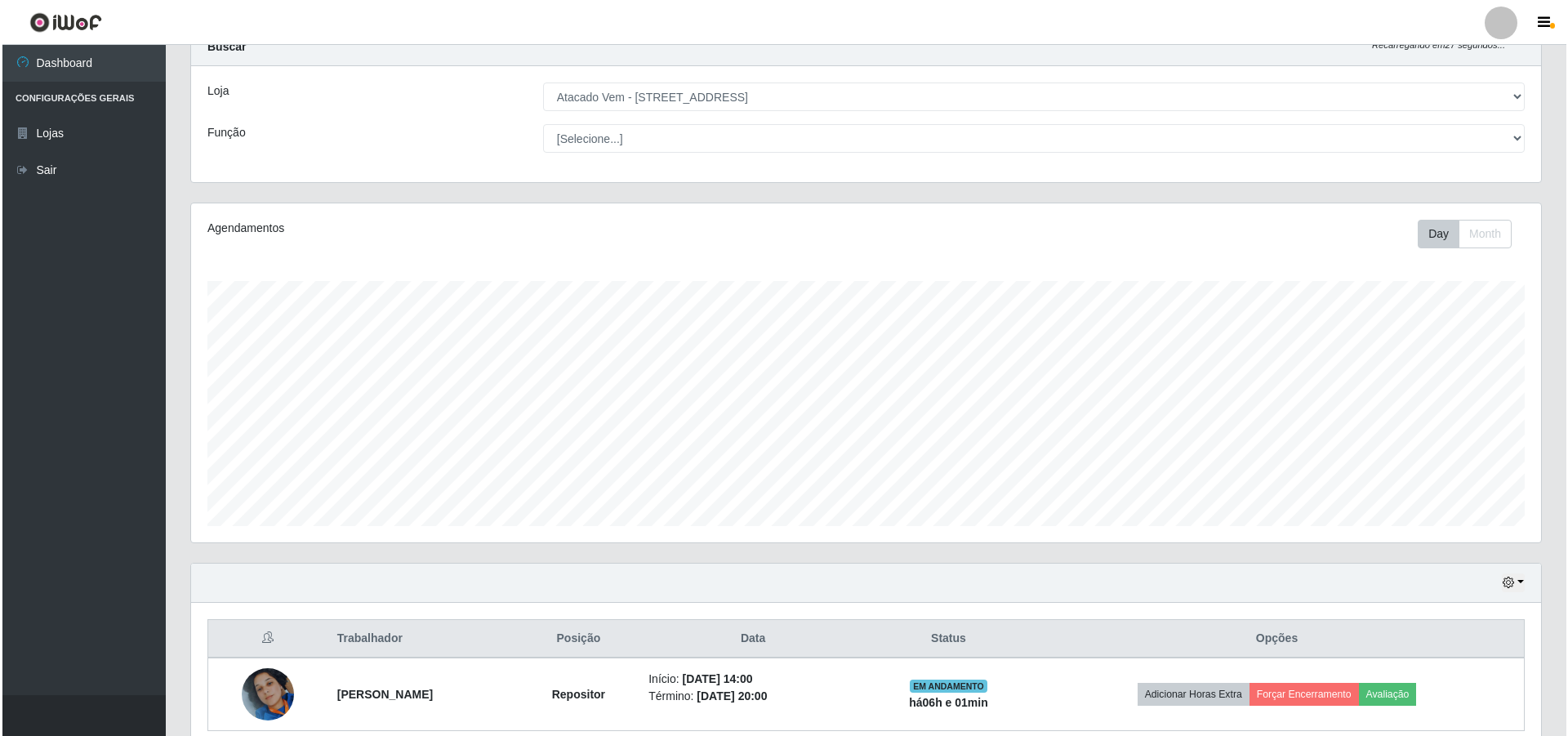
scroll to position [131, 0]
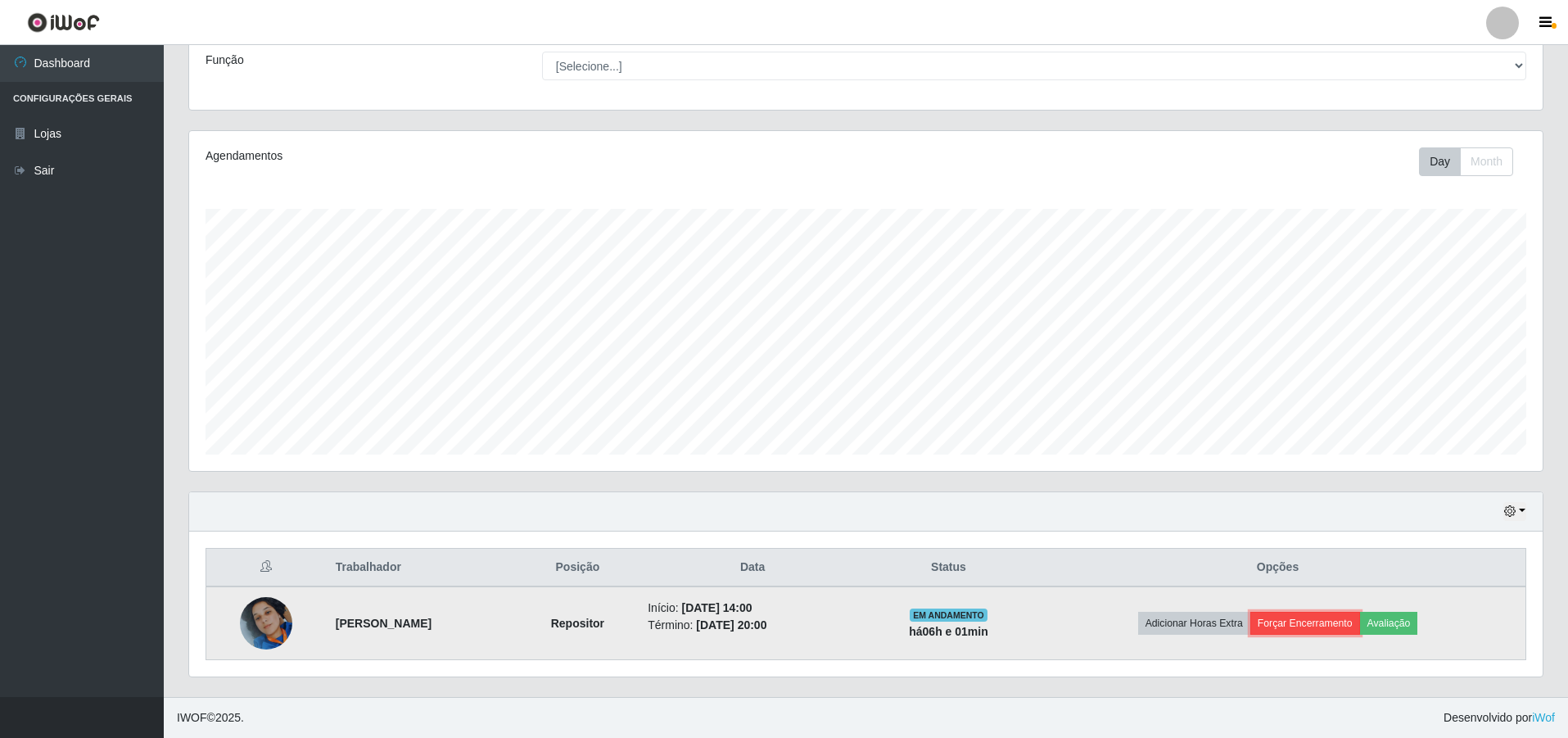
click at [1336, 617] on button "Forçar Encerramento" at bounding box center [1305, 622] width 110 height 23
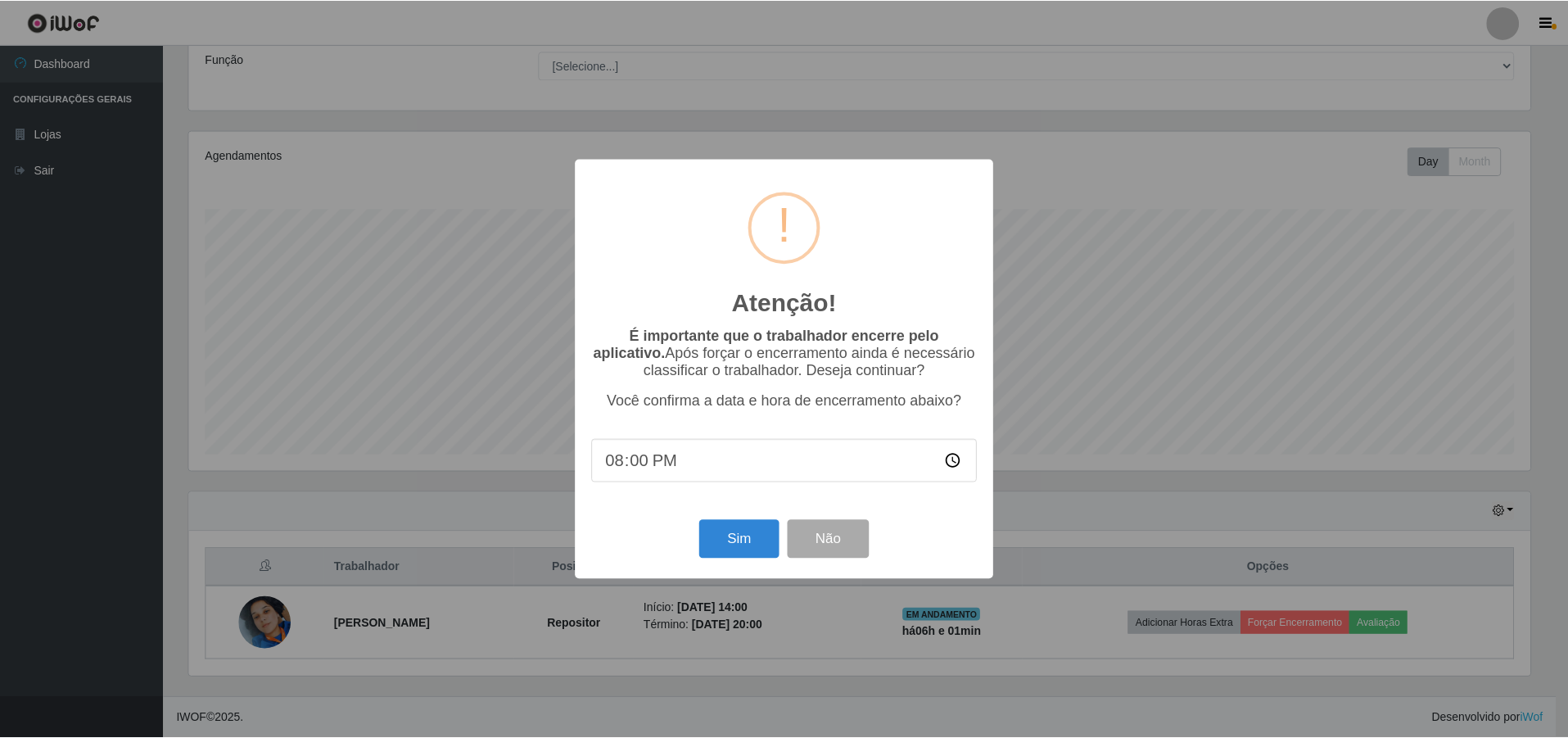
scroll to position [339, 1345]
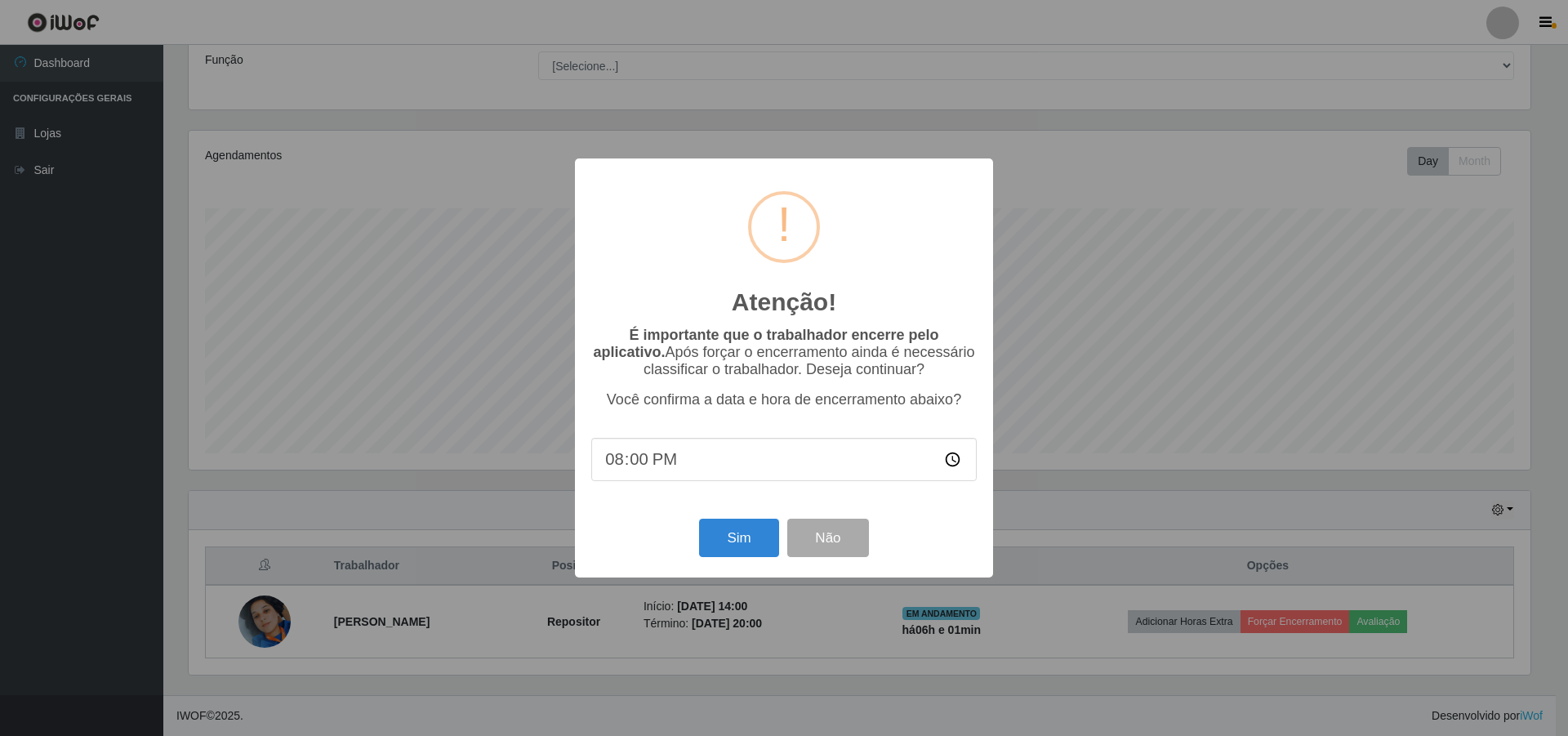
click at [699, 523] on div "Sim Não" at bounding box center [783, 537] width 386 height 46
click at [705, 528] on button "Sim" at bounding box center [738, 537] width 79 height 38
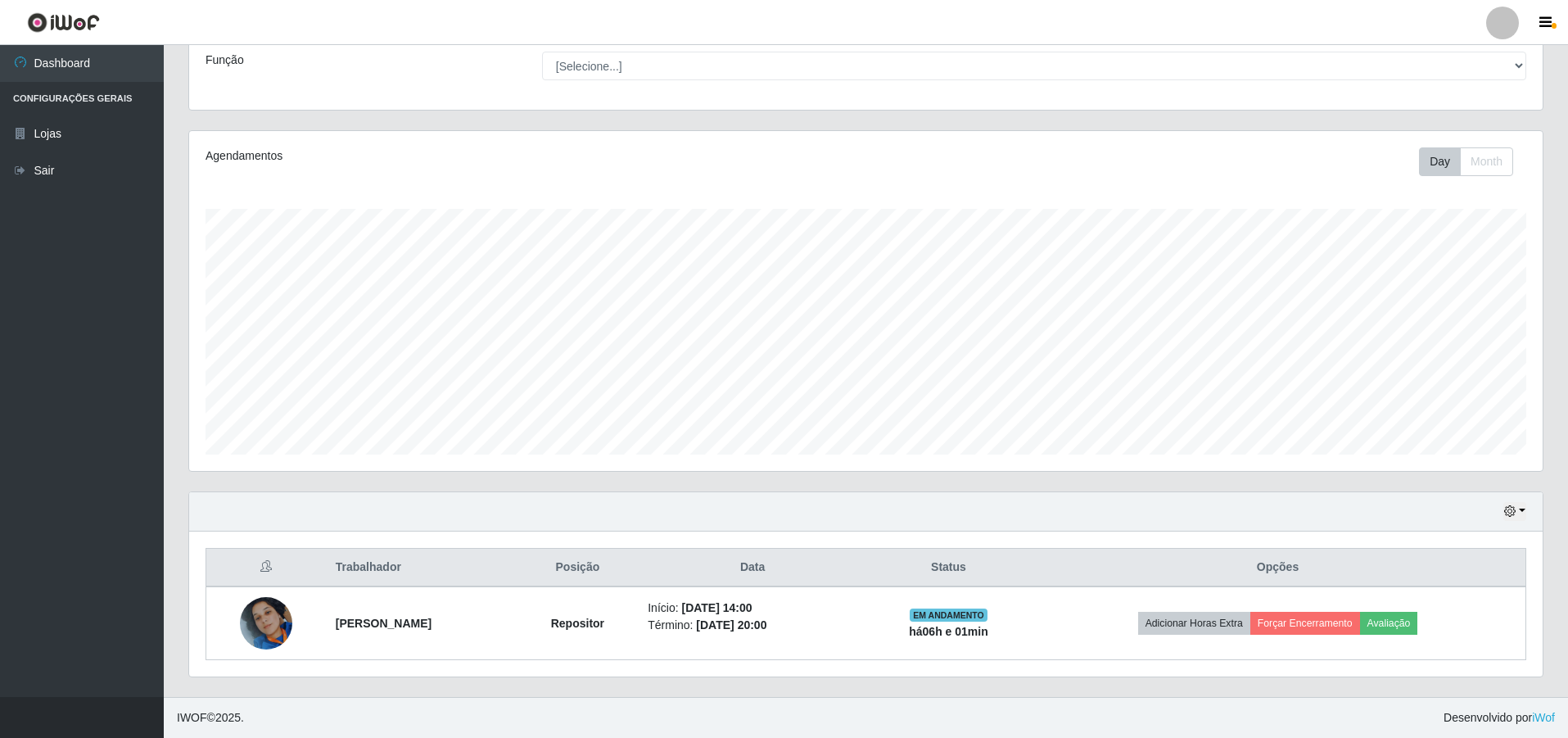
scroll to position [0, 0]
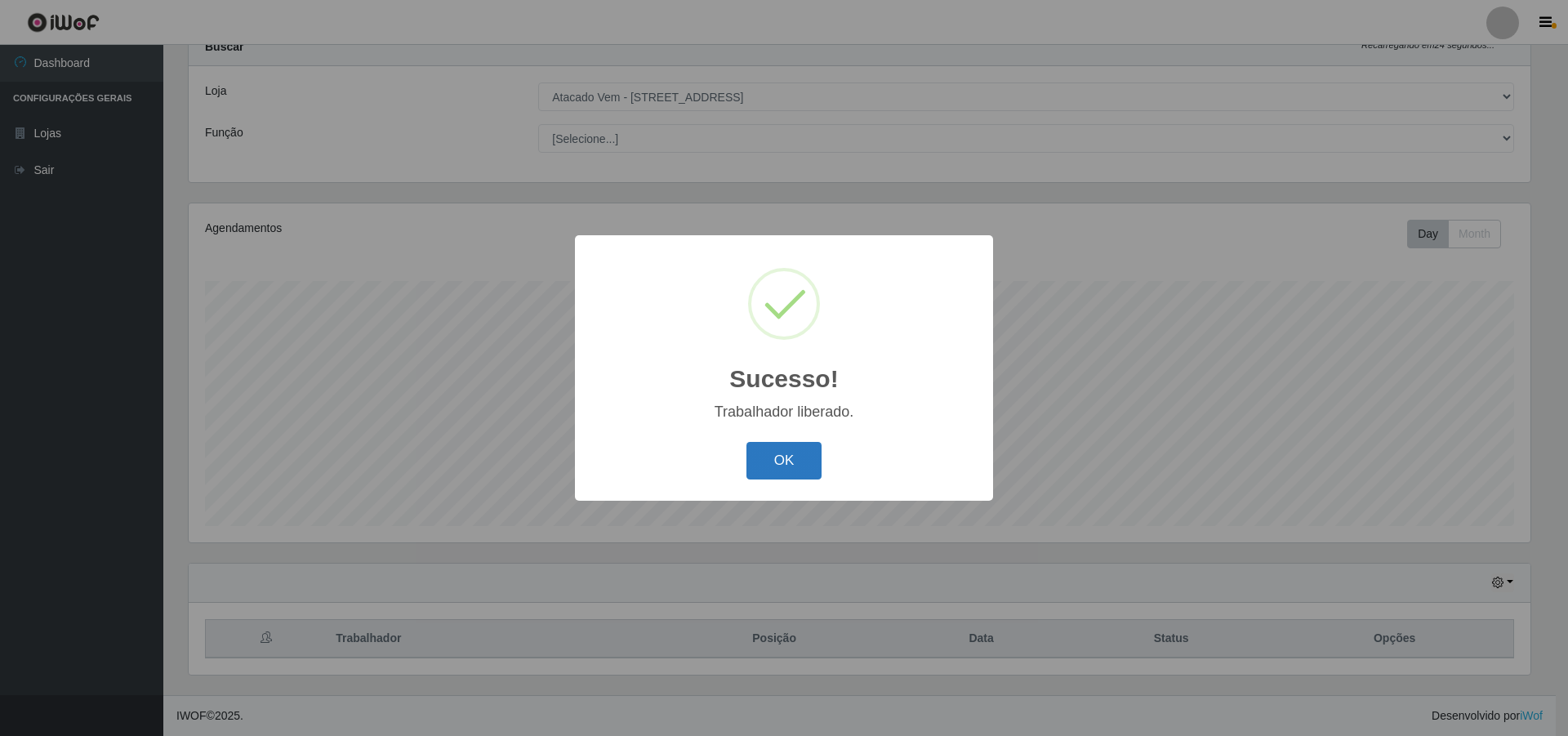
click at [811, 454] on button "OK" at bounding box center [784, 461] width 76 height 38
